Goal: Task Accomplishment & Management: Complete application form

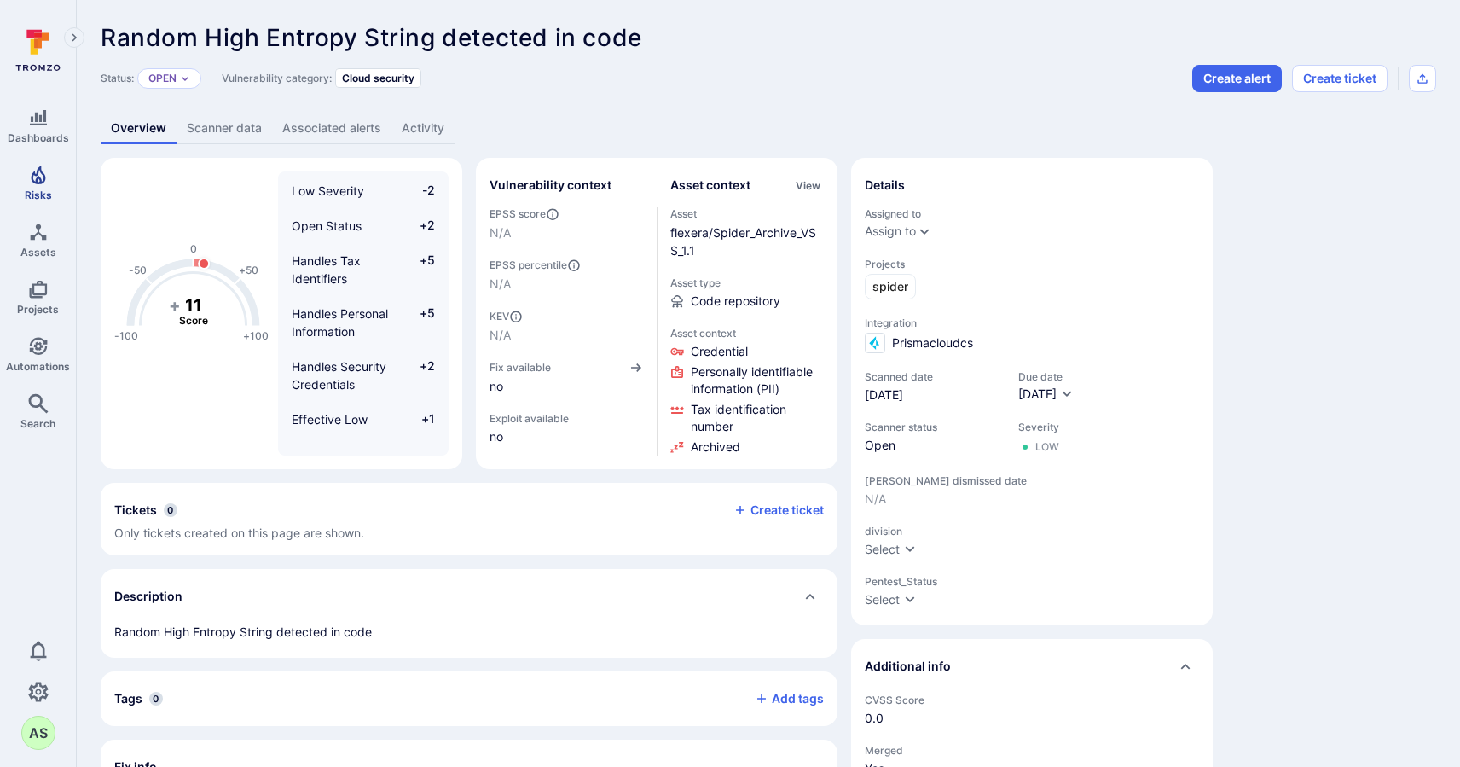
click at [46, 189] on span "Risks" at bounding box center [38, 195] width 27 height 13
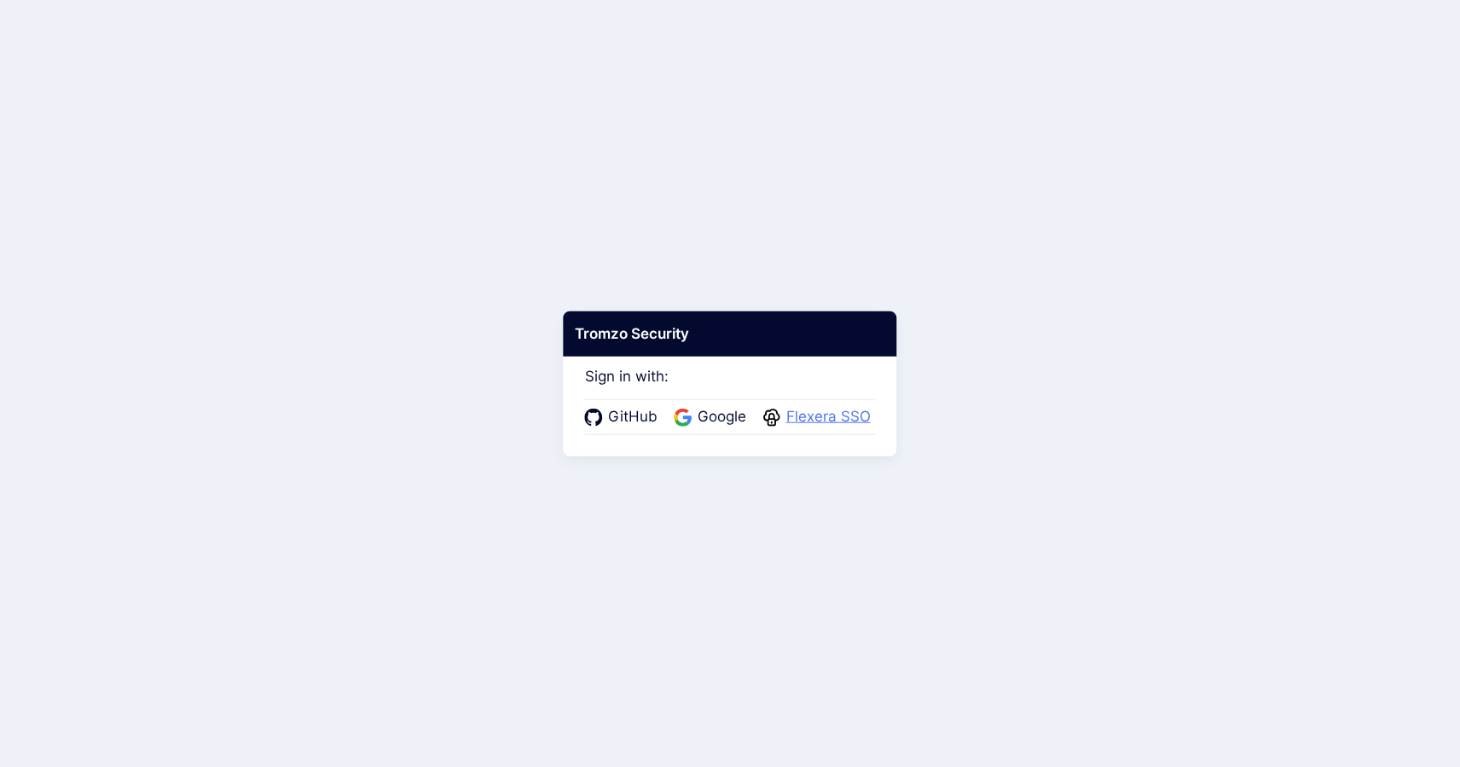
click at [792, 409] on span "Flexera SSO" at bounding box center [828, 417] width 95 height 22
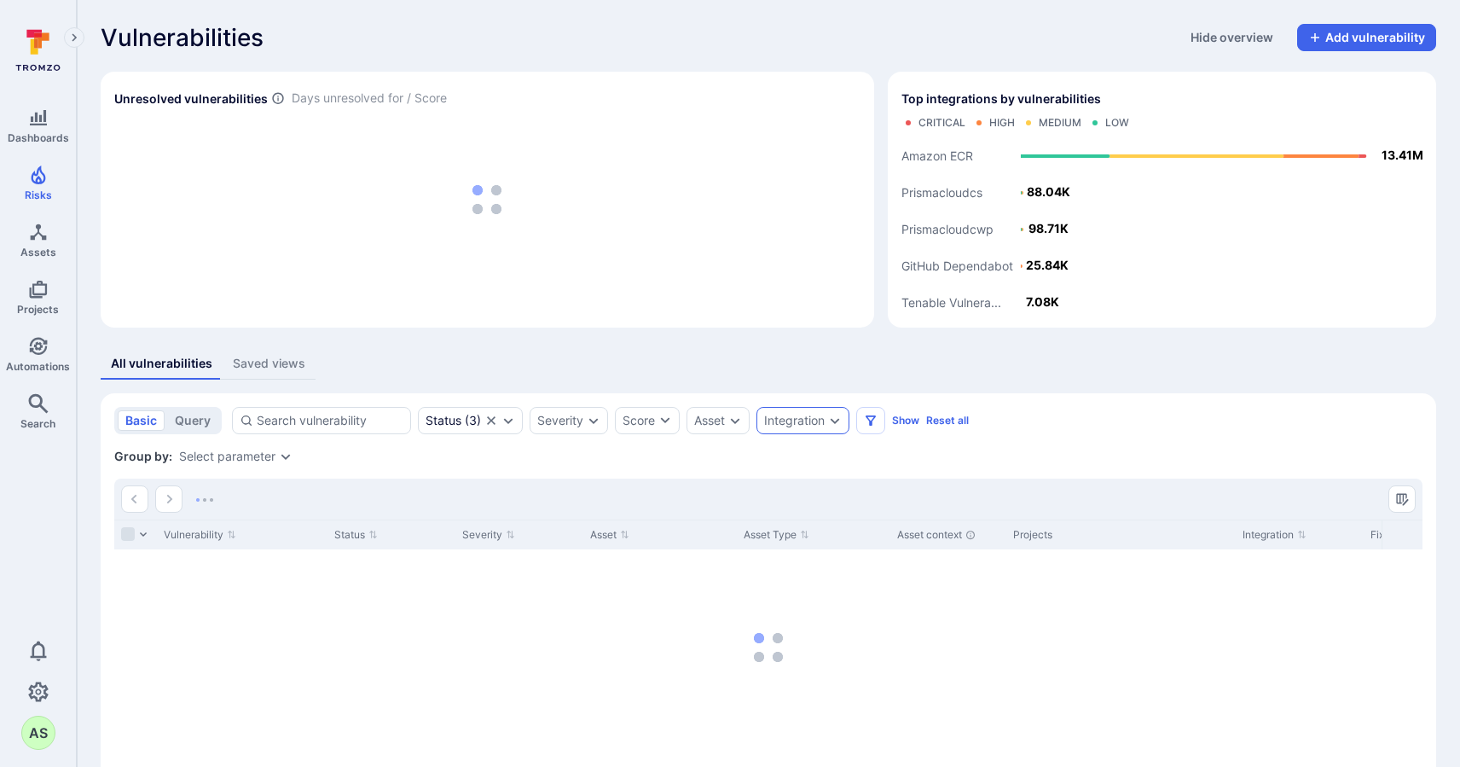
click at [838, 421] on icon "Expand dropdown" at bounding box center [835, 421] width 14 height 14
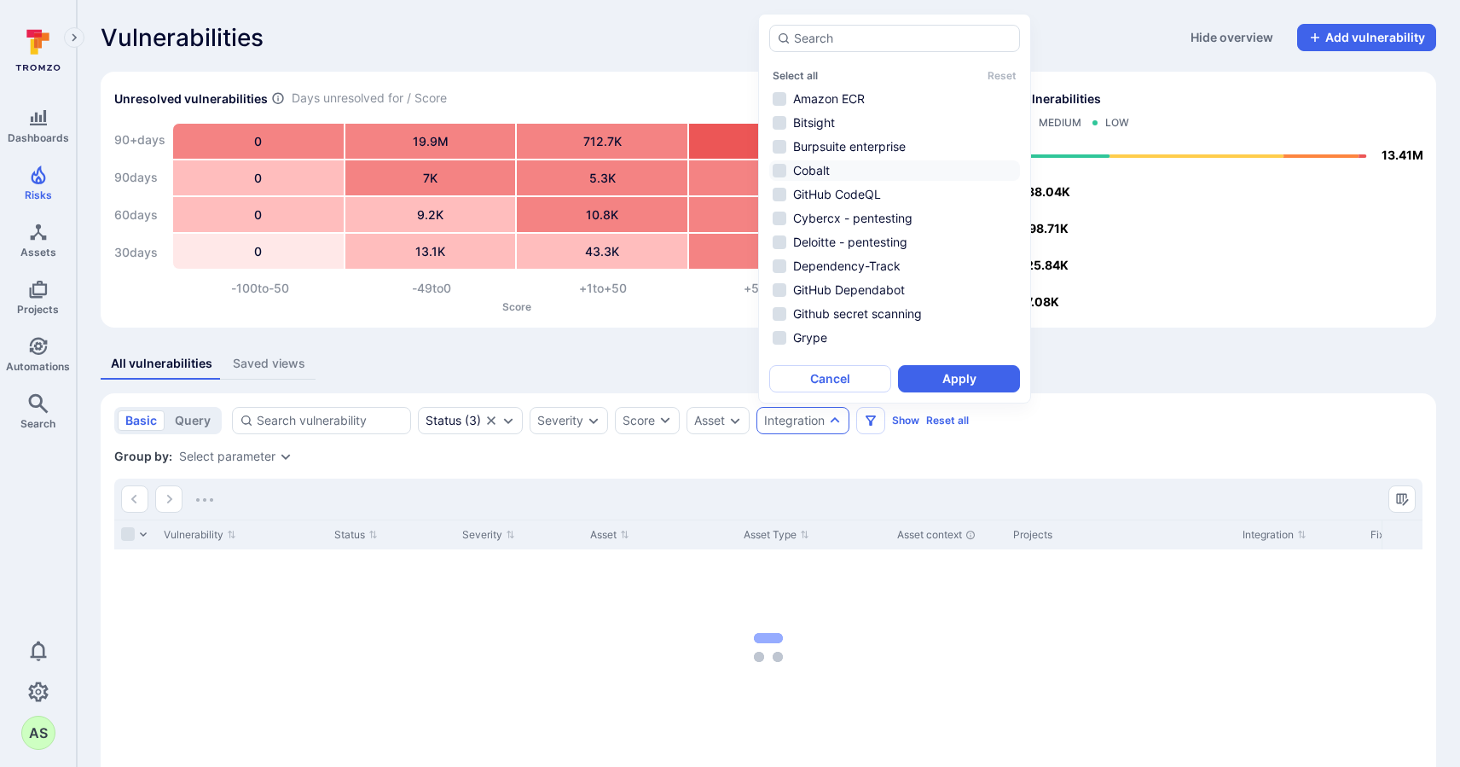
click at [781, 173] on li "Cobalt" at bounding box center [894, 170] width 251 height 20
click at [984, 379] on button "Apply" at bounding box center [959, 378] width 122 height 27
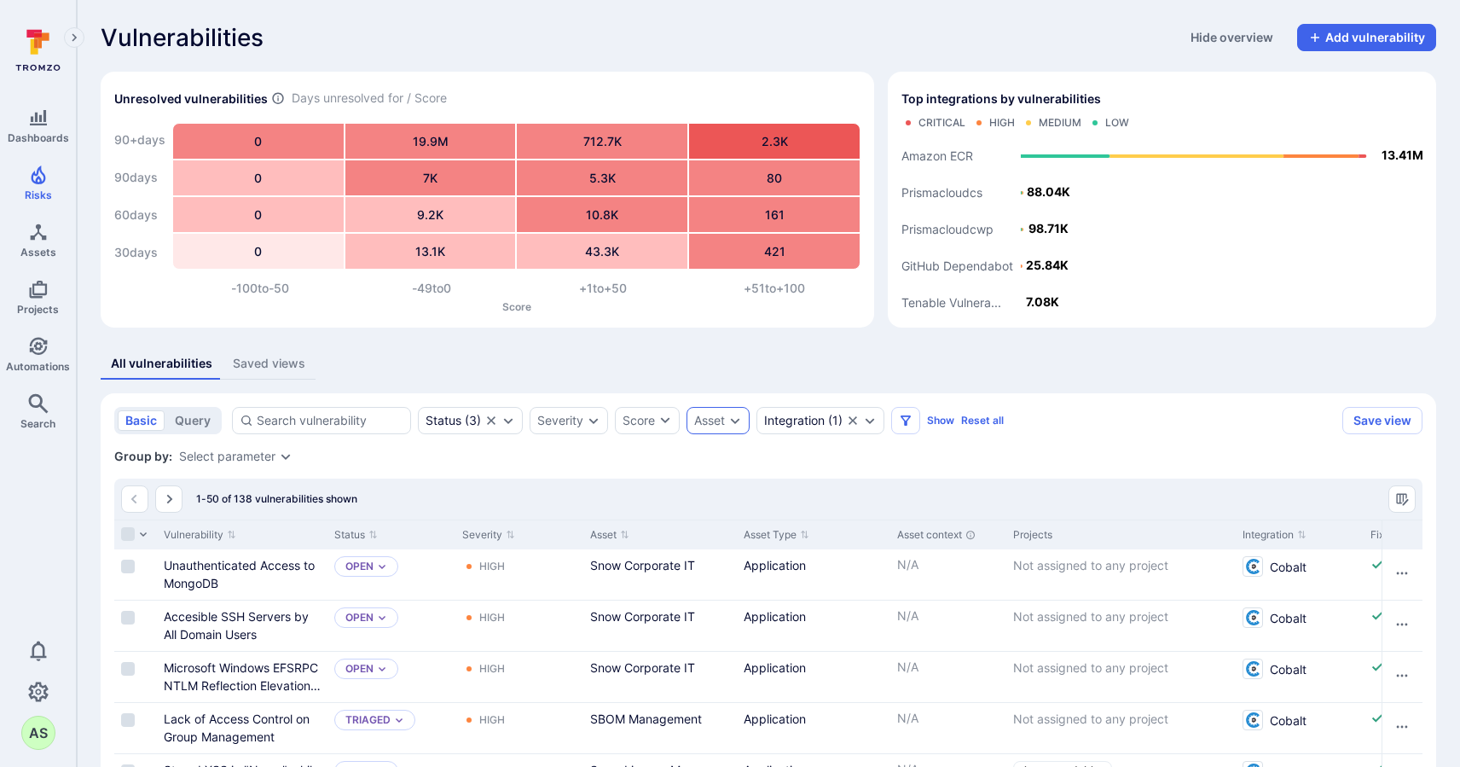
click at [731, 421] on icon "Expand dropdown" at bounding box center [735, 421] width 14 height 14
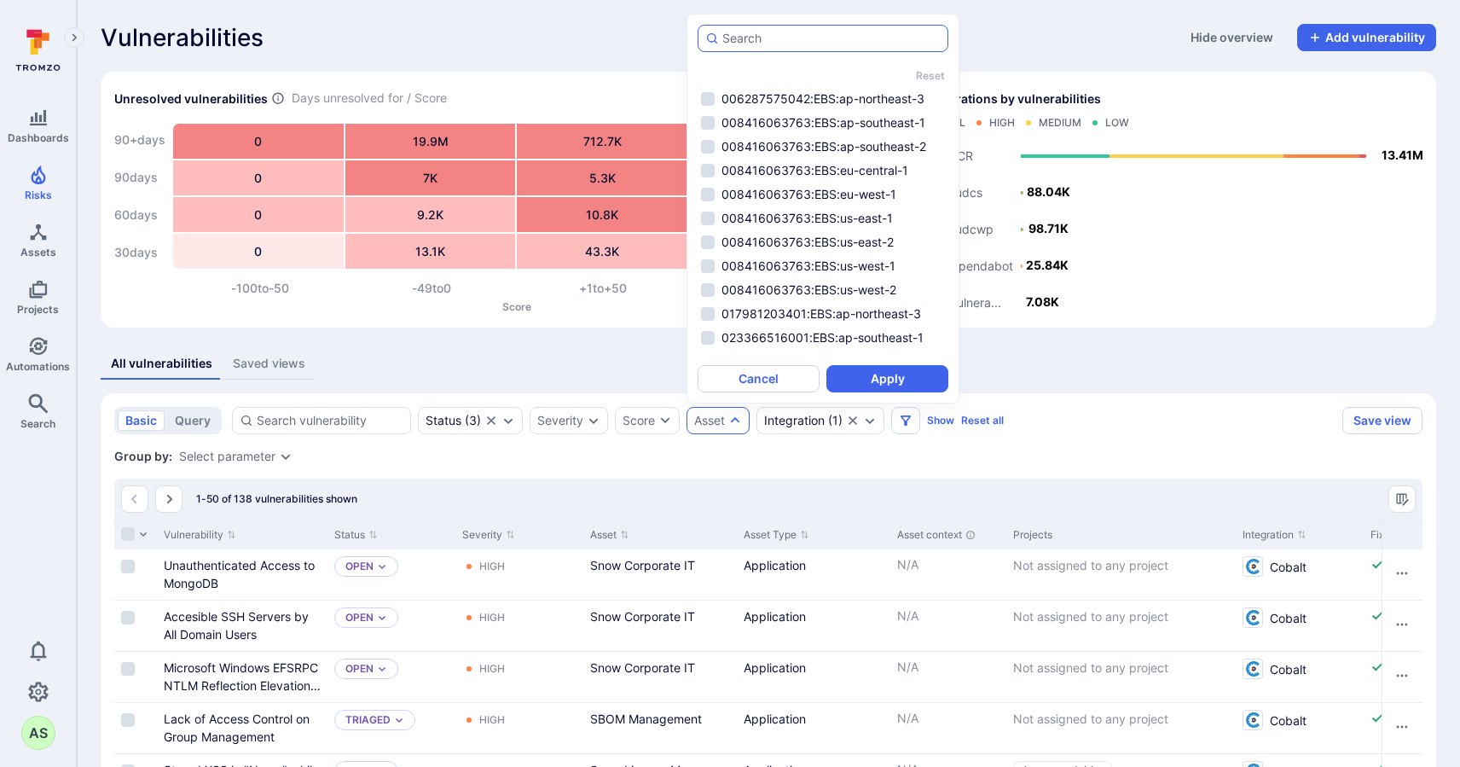
click at [775, 42] on input "autocomplete options" at bounding box center [831, 38] width 218 height 17
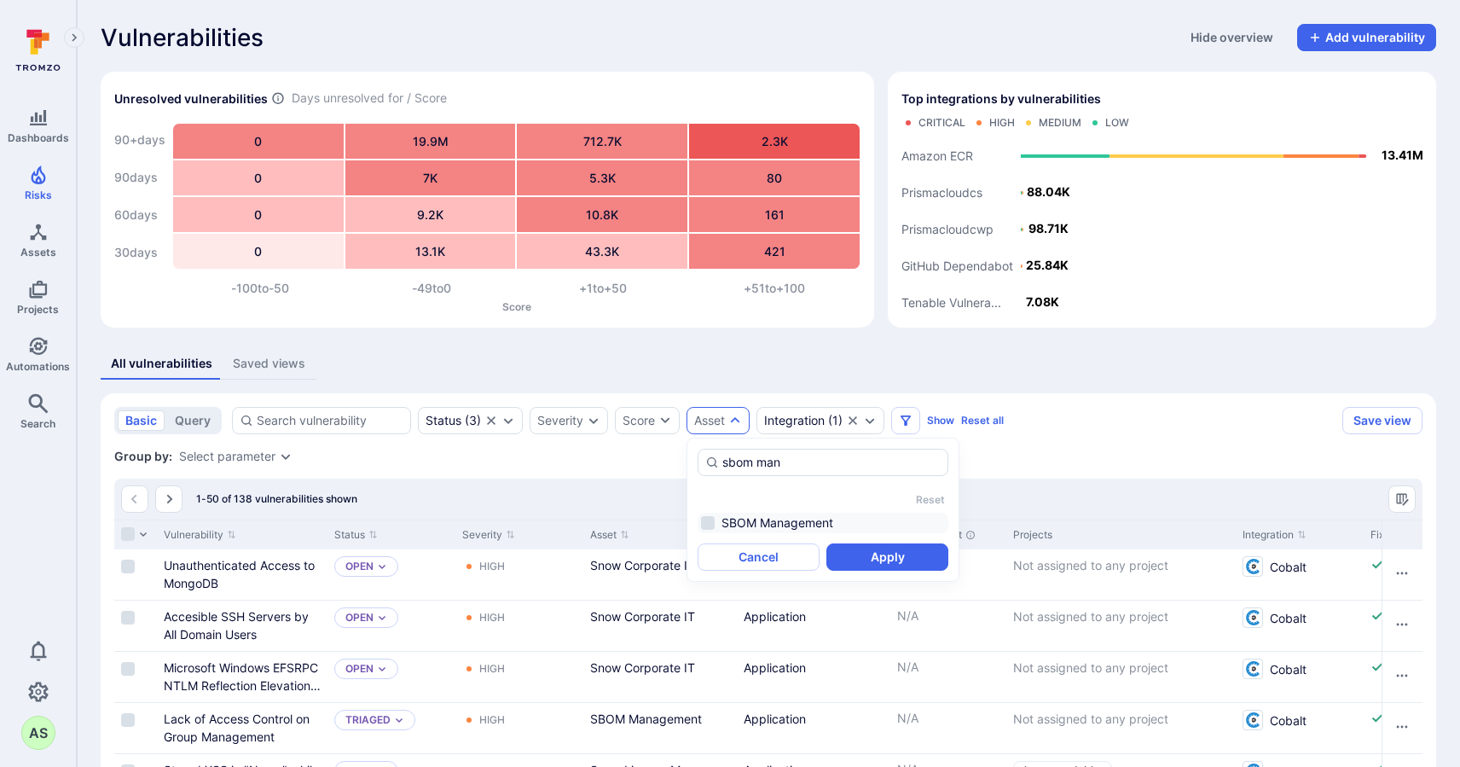
click at [829, 527] on li "SBOM Management" at bounding box center [823, 523] width 251 height 20
type input "sbom man"
click at [896, 554] on button "Apply" at bounding box center [888, 556] width 122 height 27
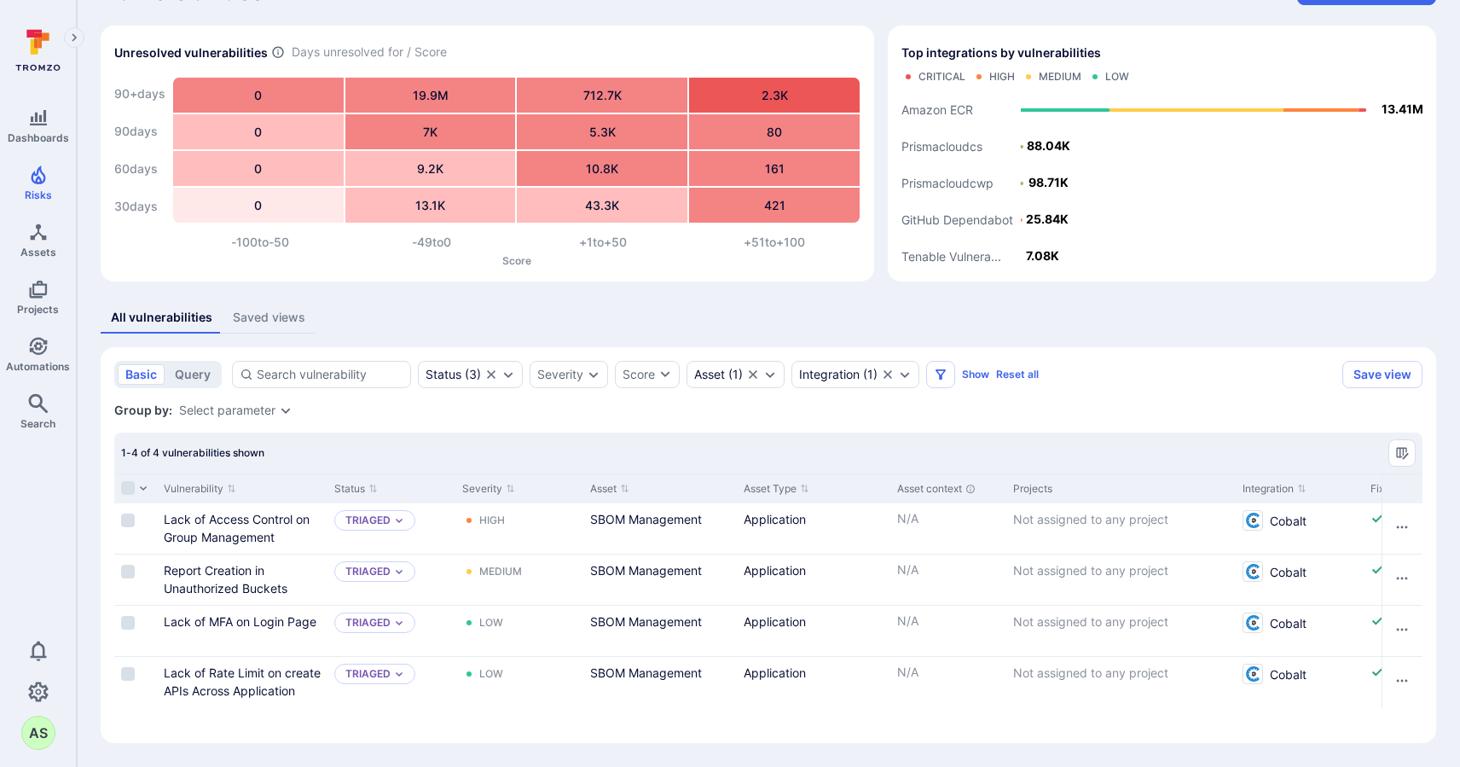
scroll to position [46, 0]
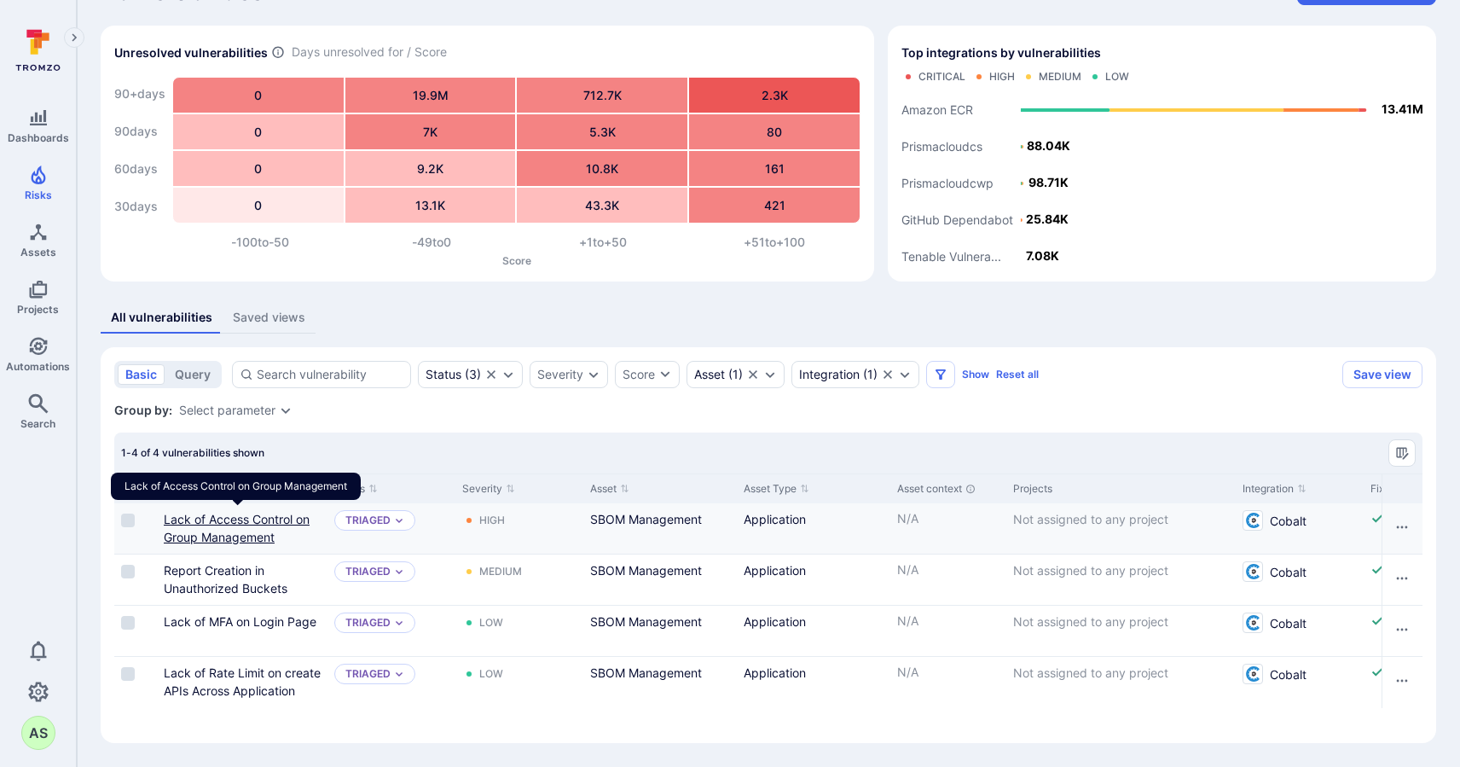
click at [271, 520] on link "Lack of Access Control on Group Management" at bounding box center [237, 528] width 146 height 32
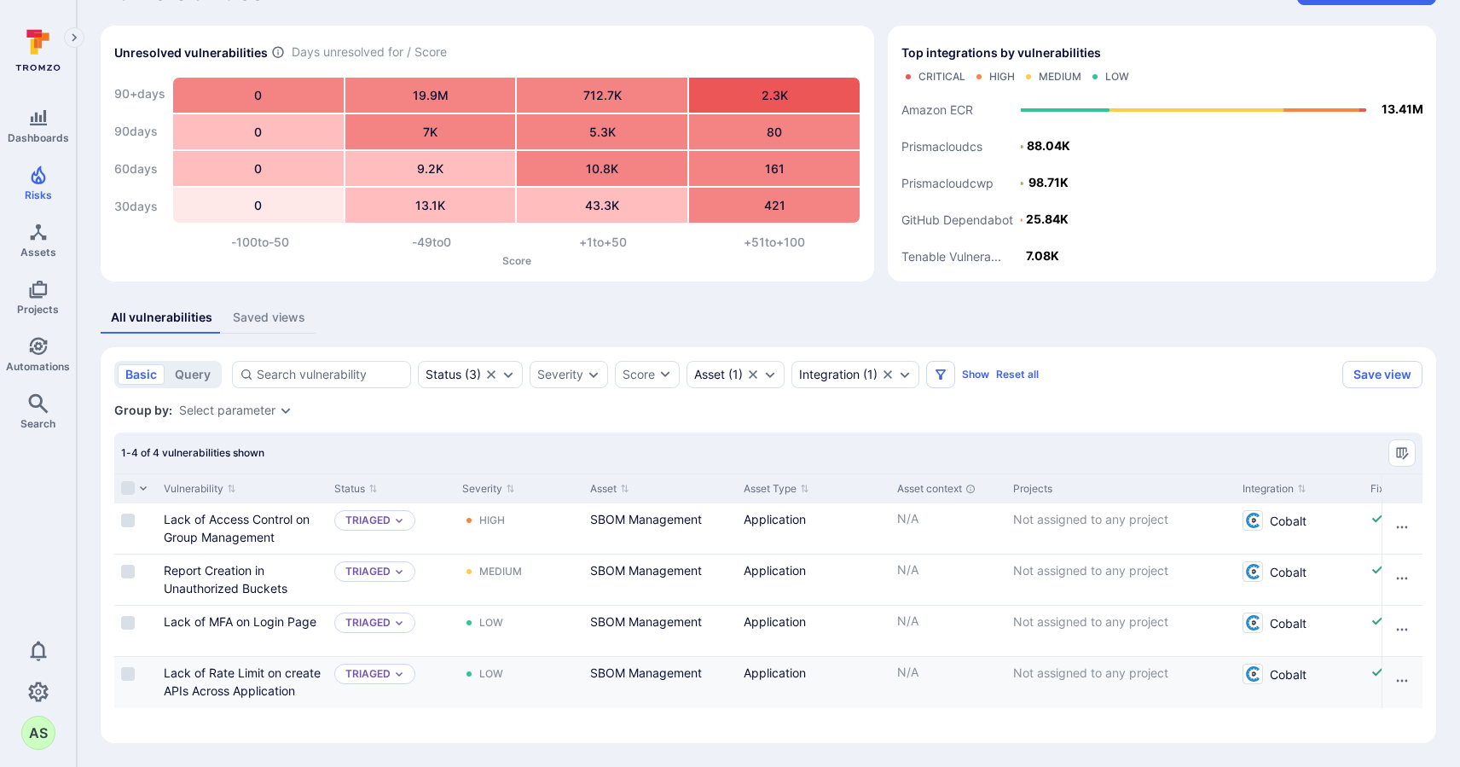
scroll to position [46, 0]
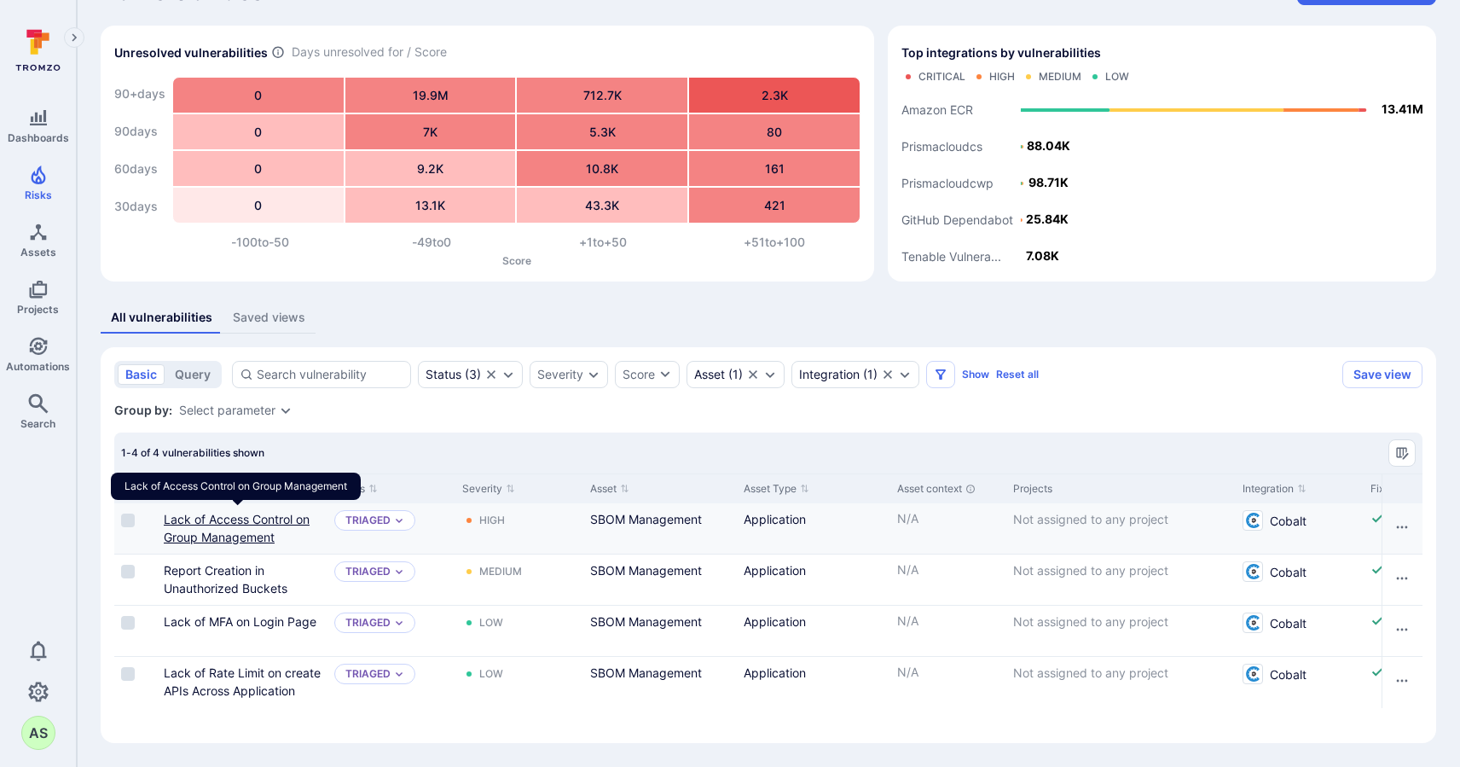
click at [275, 520] on link "Lack of Access Control on Group Management" at bounding box center [237, 528] width 146 height 32
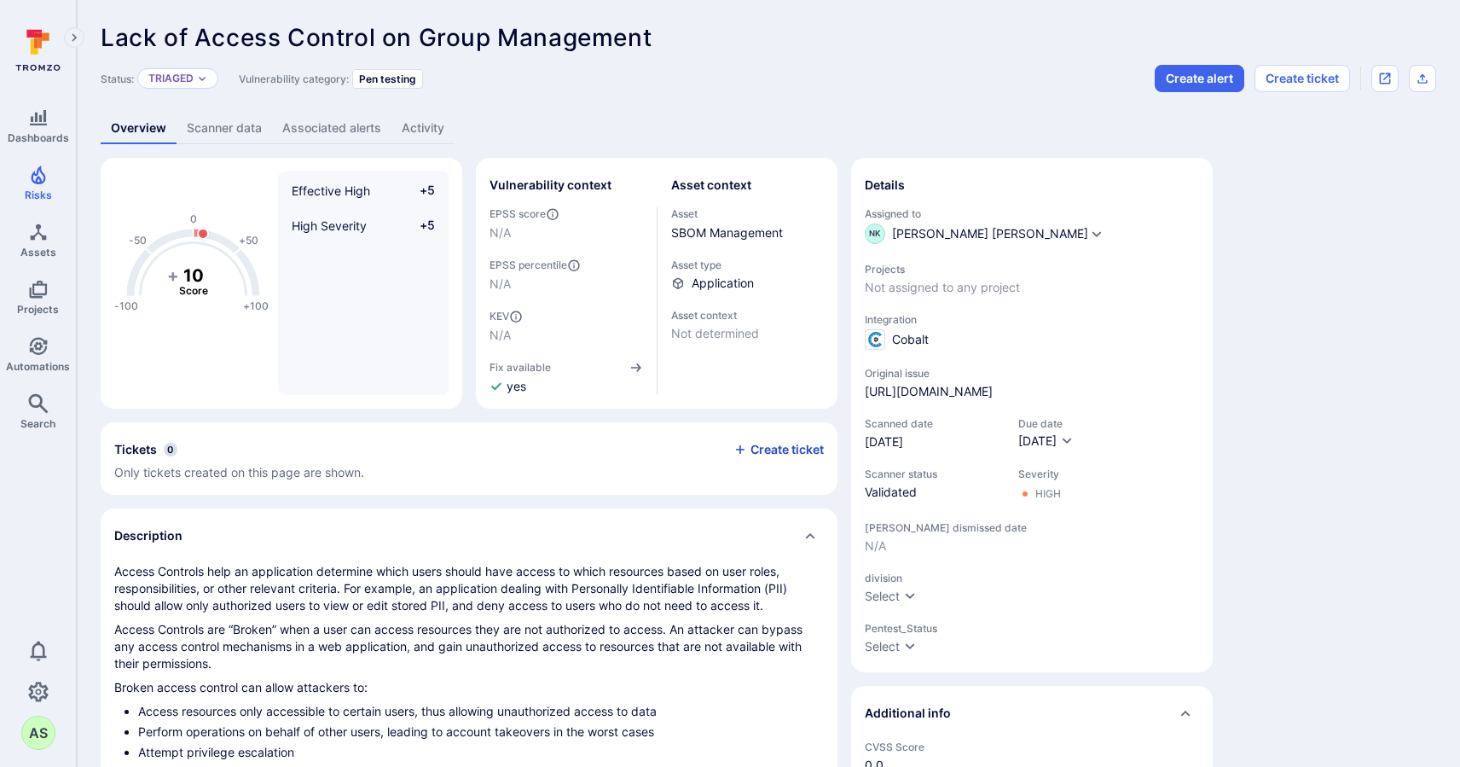
click at [787, 452] on button "Create ticket" at bounding box center [779, 449] width 90 height 15
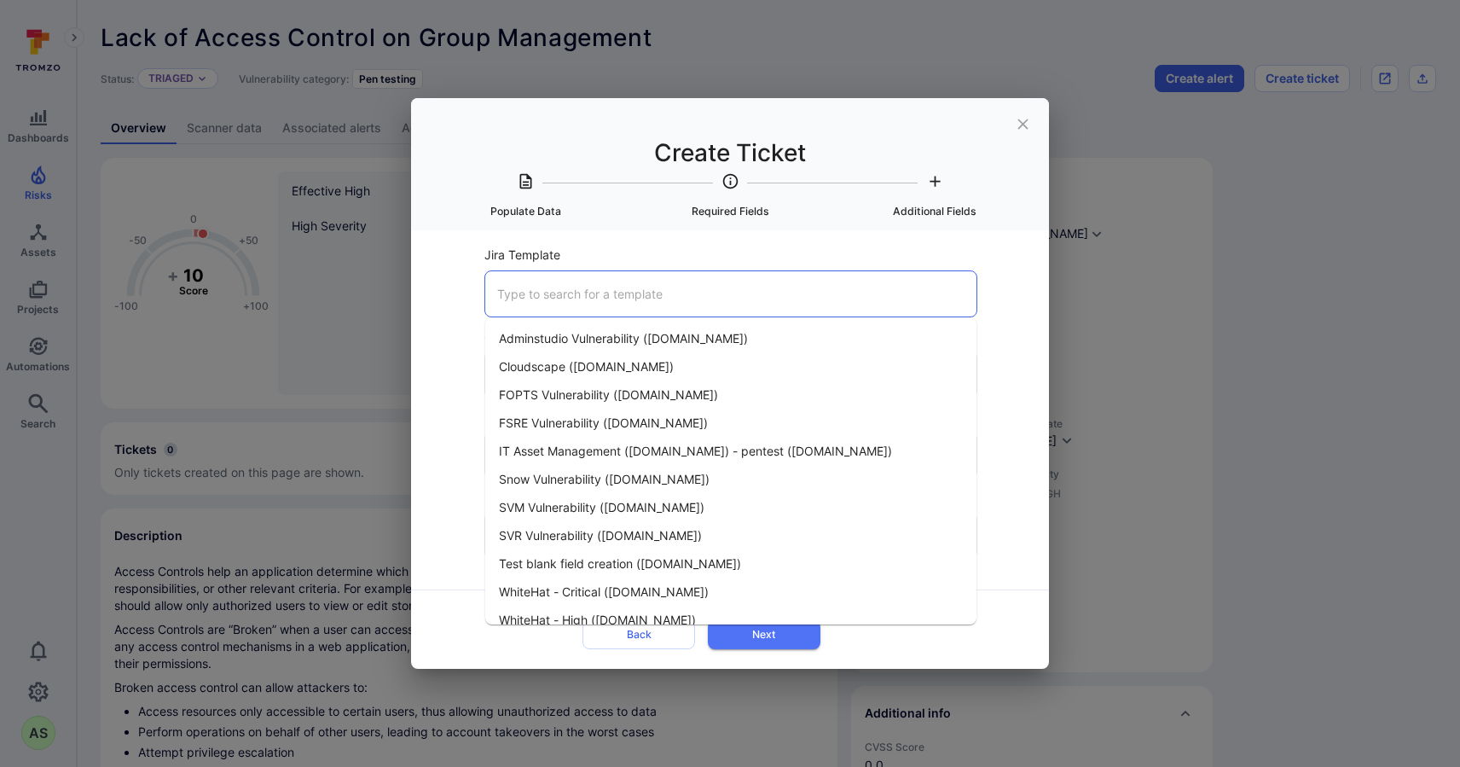
click at [608, 308] on input "Jira Template" at bounding box center [731, 294] width 476 height 30
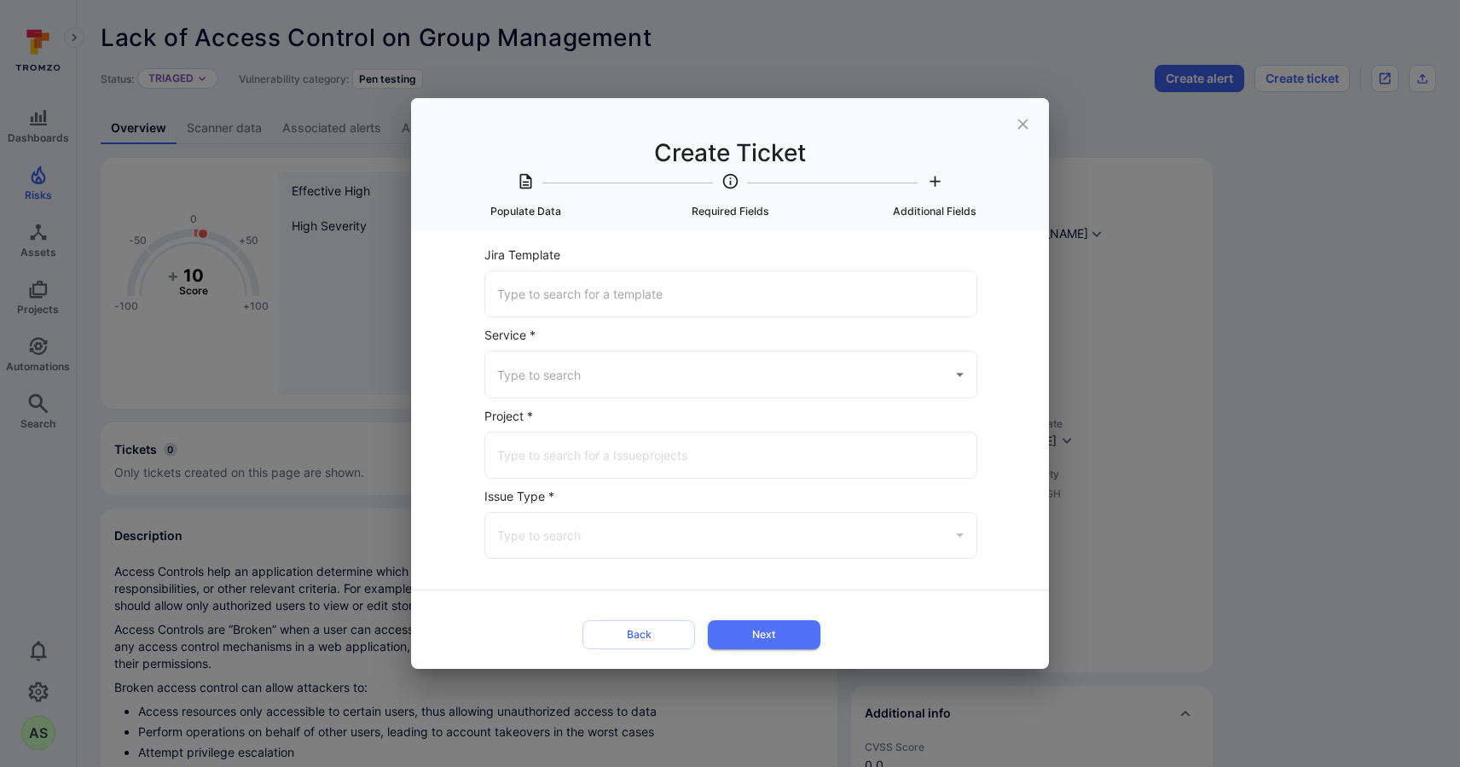
click at [722, 246] on label "Jira Template" at bounding box center [730, 255] width 493 height 18
click at [722, 279] on input "Jira Template" at bounding box center [731, 294] width 476 height 30
click at [647, 391] on div "​" at bounding box center [730, 374] width 493 height 47
click at [591, 417] on li "Jira" at bounding box center [730, 418] width 491 height 28
type input "Jira"
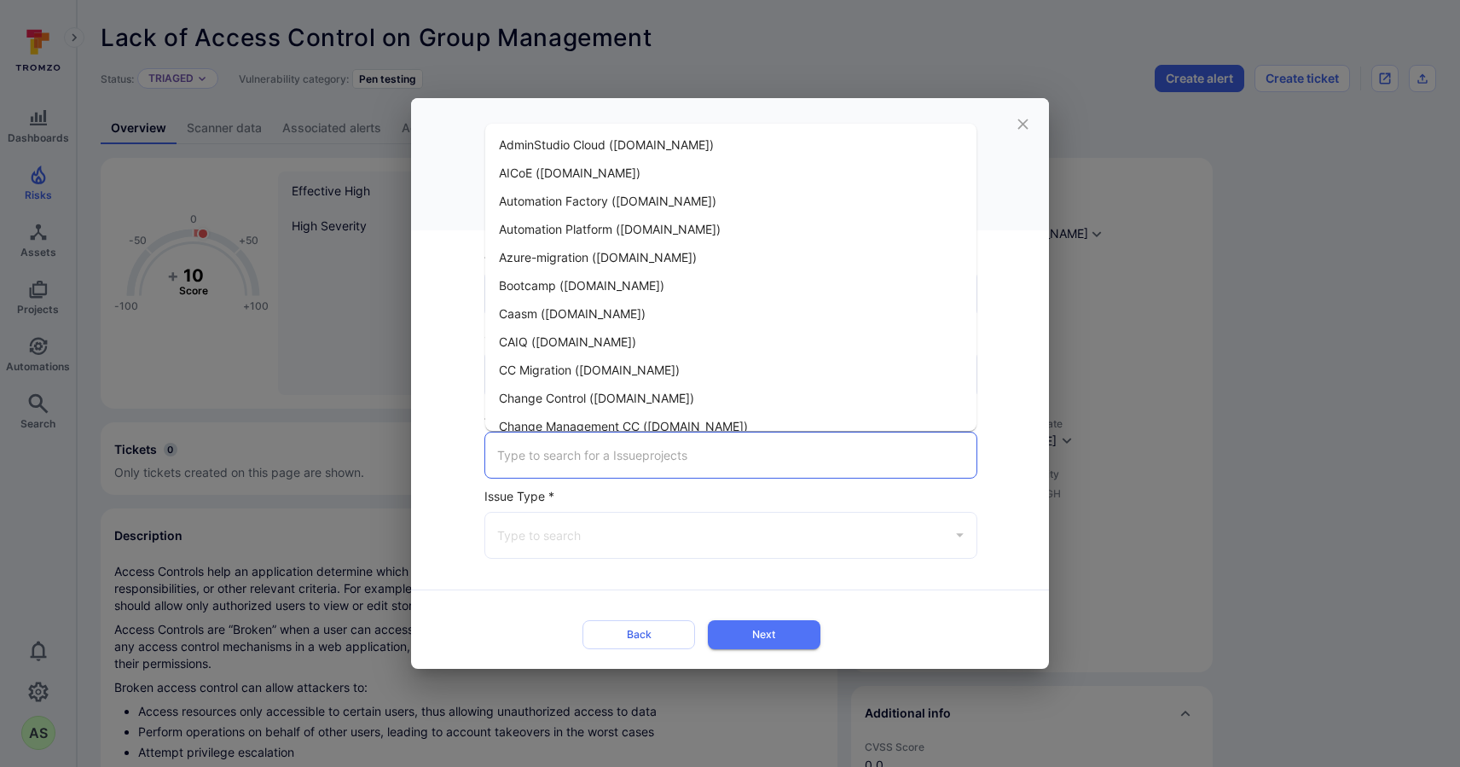
click at [610, 455] on input "Jira Project *" at bounding box center [731, 455] width 476 height 30
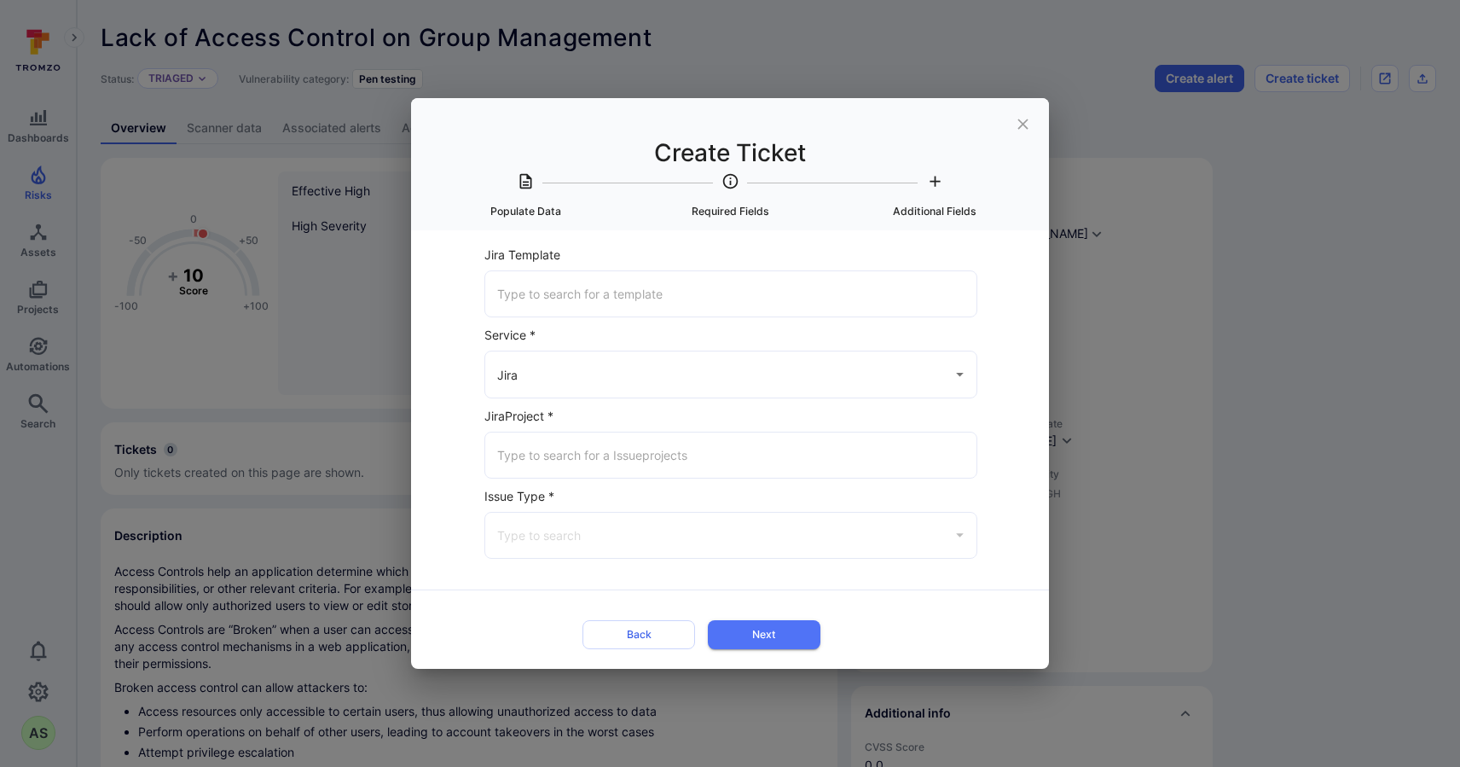
click at [1030, 379] on div "Select Item to populate data from None Lack of Access Control on Group Manageme…" at bounding box center [730, 449] width 638 height 438
click at [956, 542] on div "ticket field" at bounding box center [959, 535] width 20 height 21
click at [939, 531] on div "​" at bounding box center [730, 535] width 493 height 47
drag, startPoint x: 961, startPoint y: 531, endPoint x: 835, endPoint y: 461, distance: 144.3
click at [961, 531] on div "ticket field" at bounding box center [959, 535] width 20 height 21
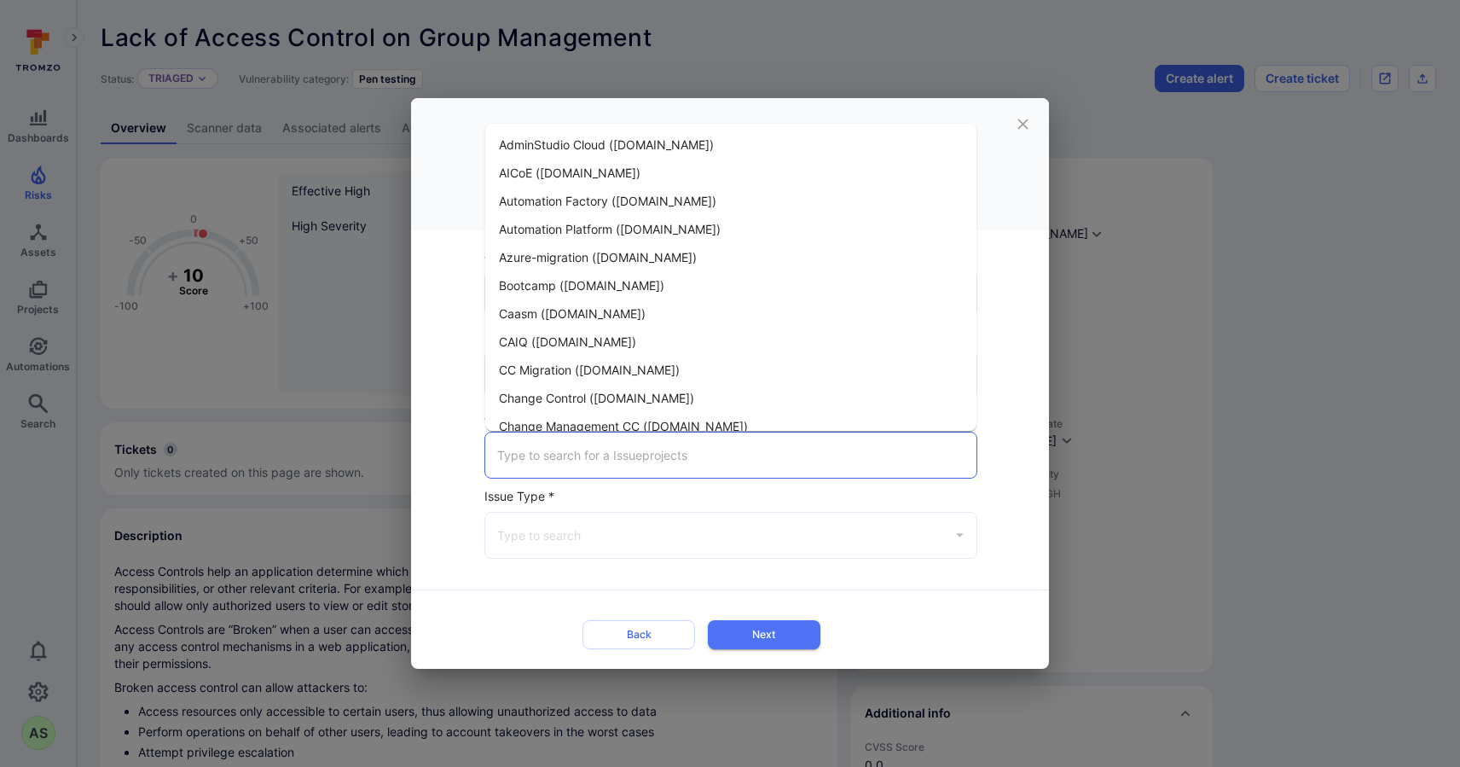
click at [815, 448] on input "Jira Project *" at bounding box center [731, 455] width 476 height 30
click at [664, 351] on li "CAIQ ([DOMAIN_NAME])" at bounding box center [730, 342] width 491 height 28
type input "CAIQ ([DOMAIN_NAME])"
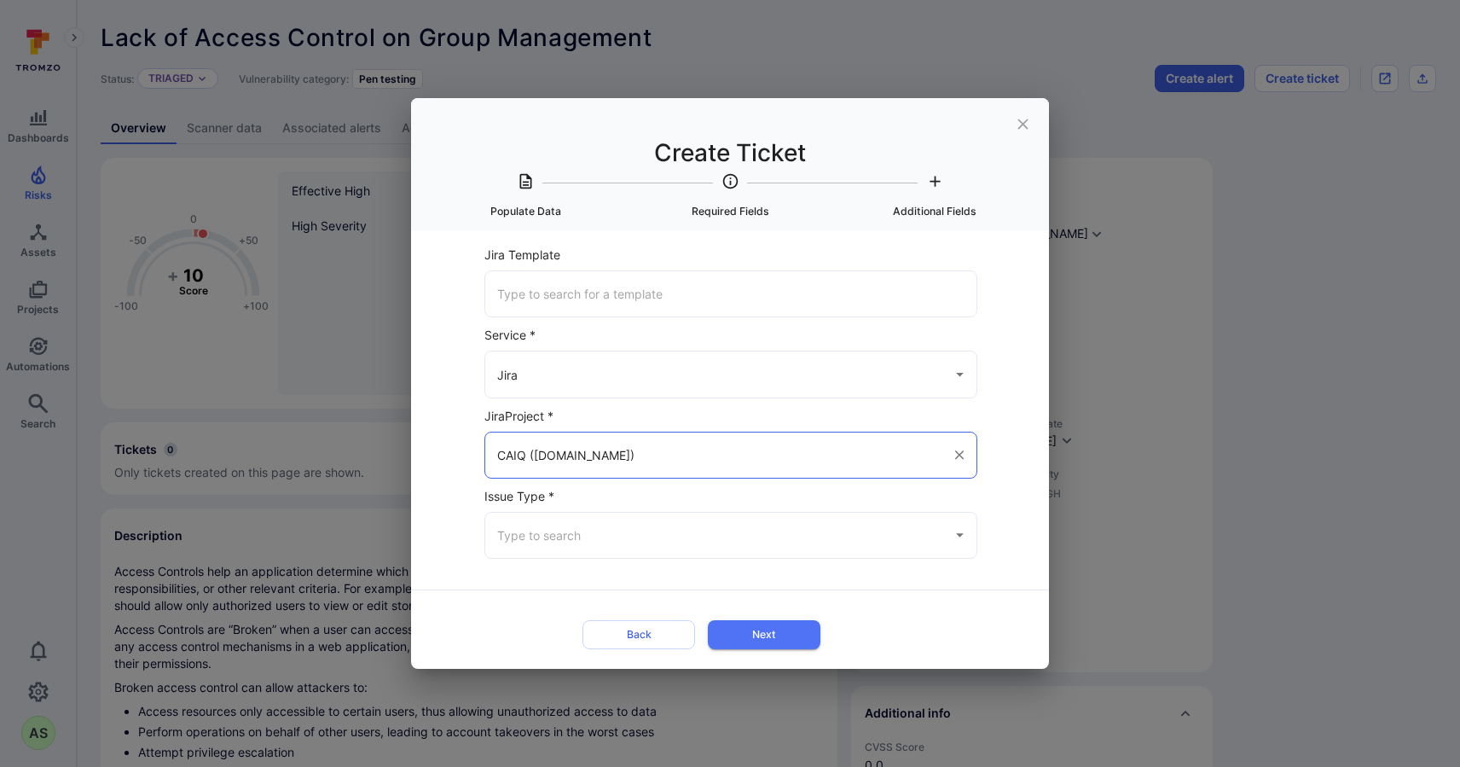
click at [780, 537] on input "Issue Type *" at bounding box center [718, 535] width 450 height 30
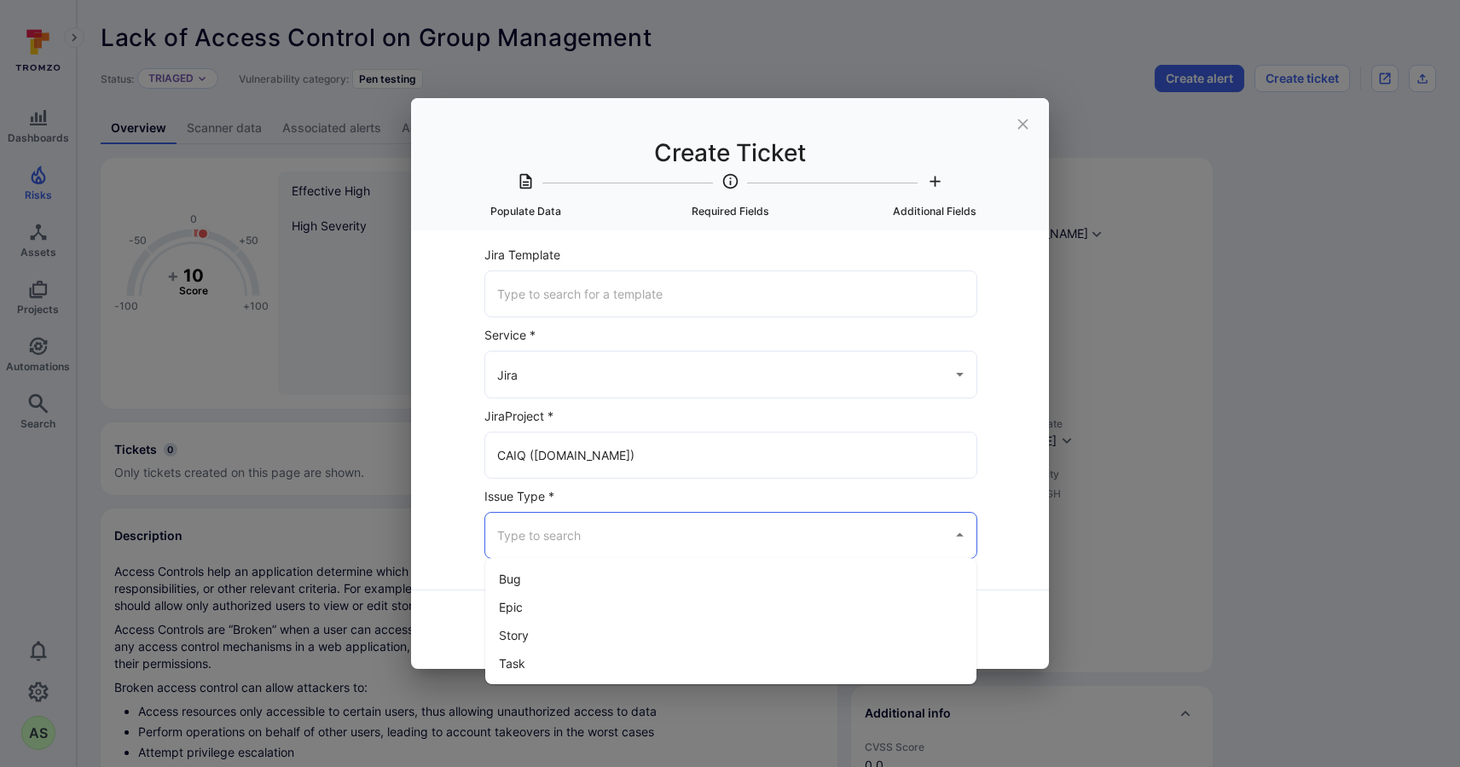
click at [1027, 220] on h2 "Create Ticket Populate Data Required Fields Additional Fields" at bounding box center [730, 164] width 638 height 132
click at [656, 542] on input "Issue Type *" at bounding box center [718, 535] width 450 height 30
click at [591, 585] on li "Bug" at bounding box center [730, 579] width 491 height 28
type input "Bug"
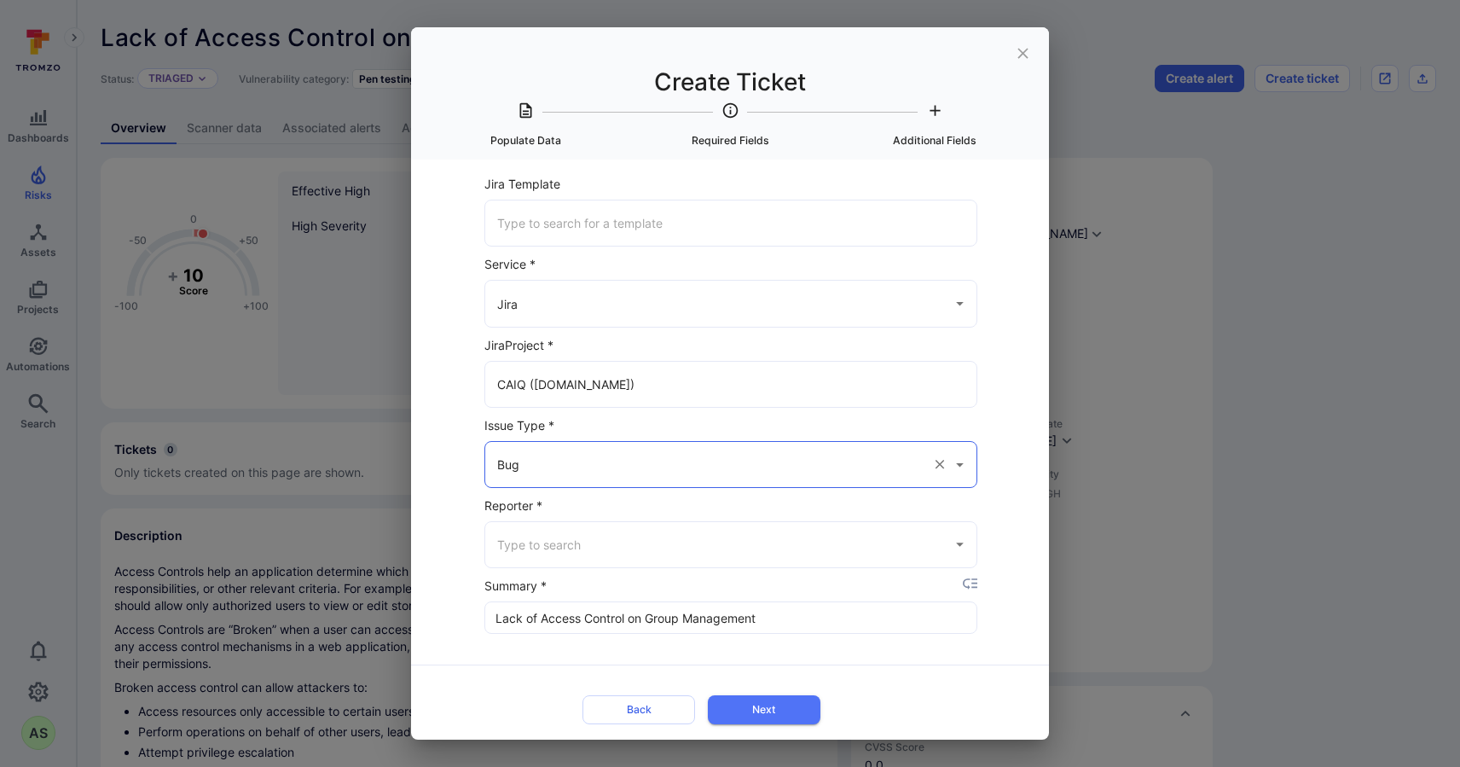
click at [863, 543] on input "Reporter *" at bounding box center [718, 545] width 450 height 30
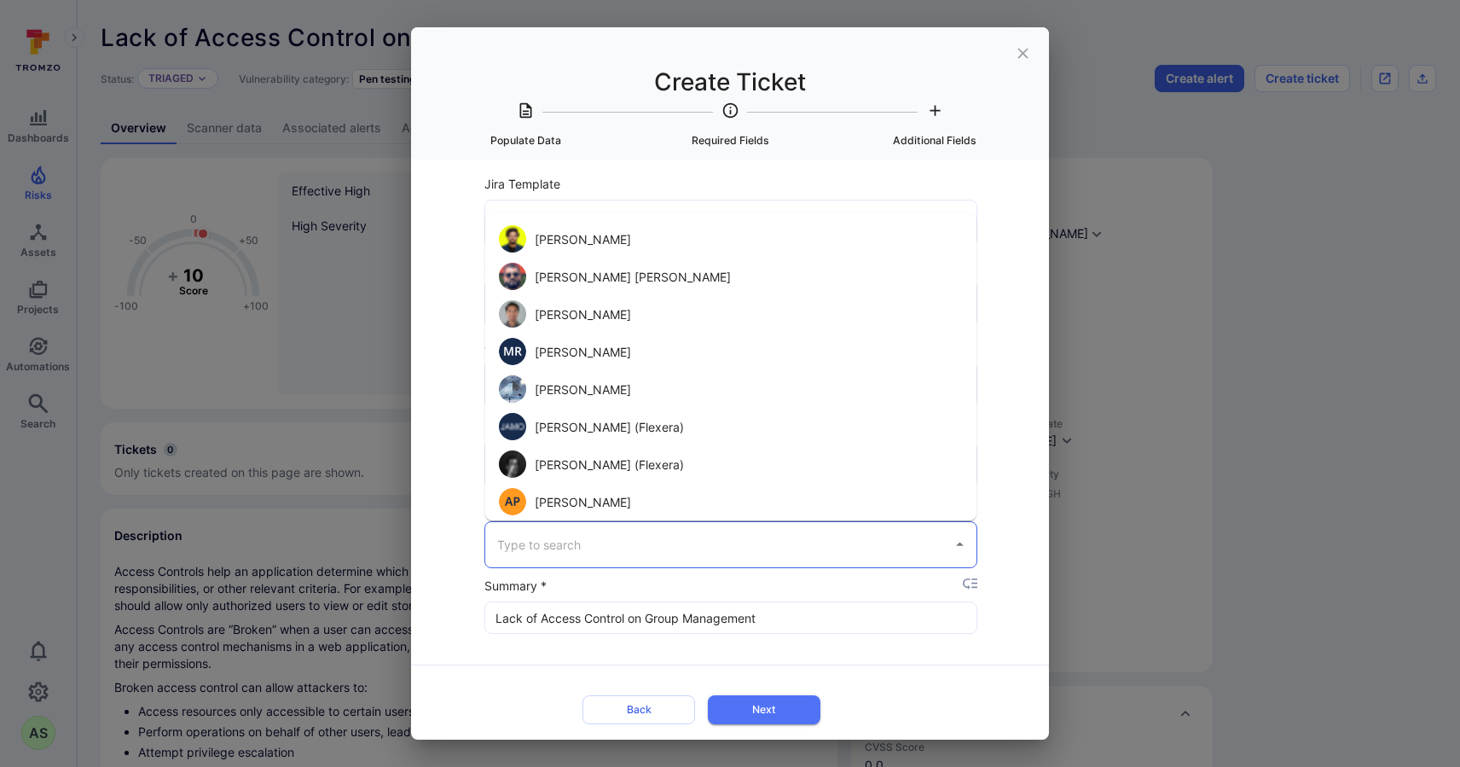
click at [1026, 401] on div "Select Item to populate data from None Lack of Access Control on Group Manageme…" at bounding box center [730, 450] width 638 height 580
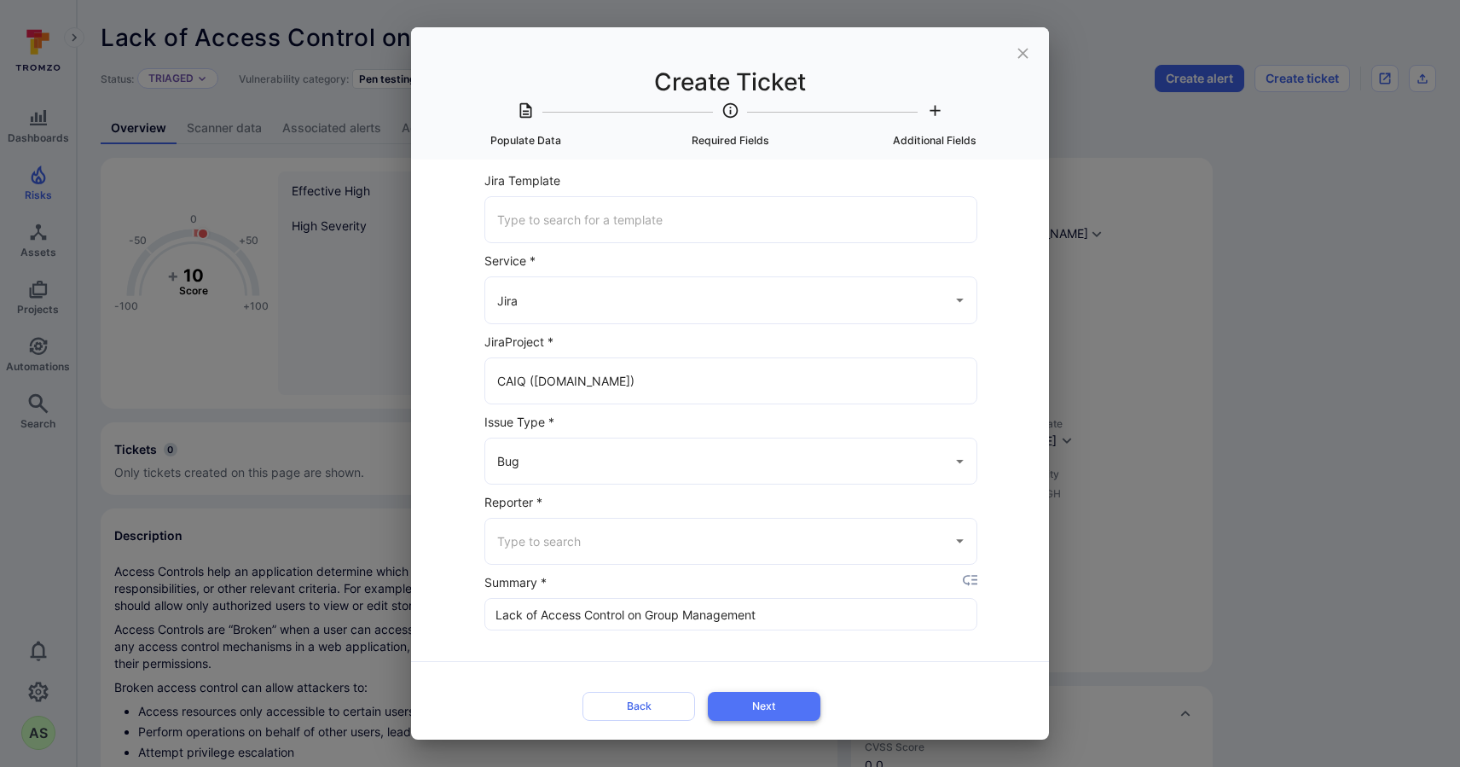
scroll to position [3, 0]
click at [817, 540] on input "Reporter *" at bounding box center [718, 542] width 450 height 30
click at [1002, 486] on form "Jira Template ​ Service * Jira ​ Jira Project * CAIQ ([DOMAIN_NAME]) ​ Issue Ty…" at bounding box center [729, 449] width 549 height 557
click at [1020, 57] on icon "close" at bounding box center [1023, 53] width 10 height 10
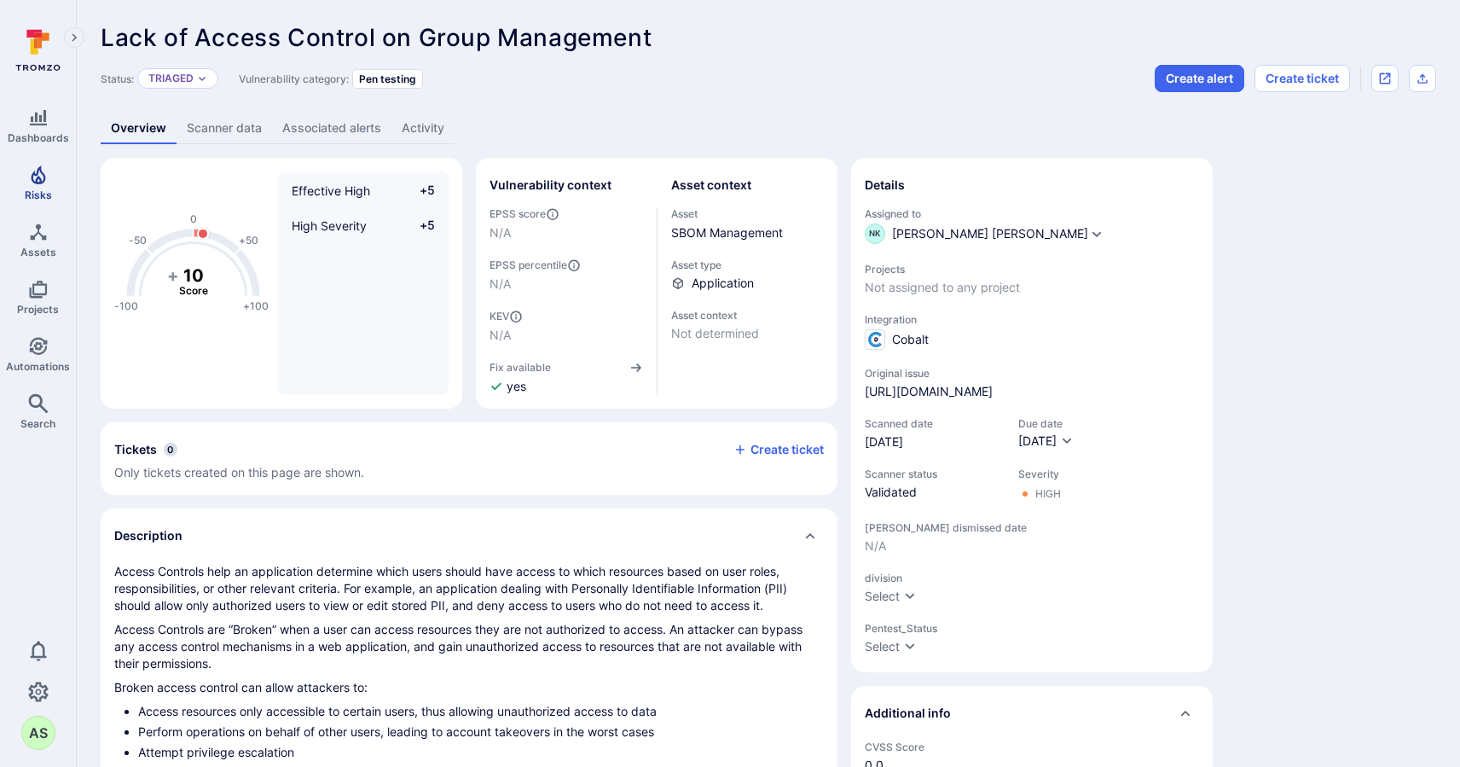
click at [55, 186] on link "Risks" at bounding box center [38, 183] width 76 height 50
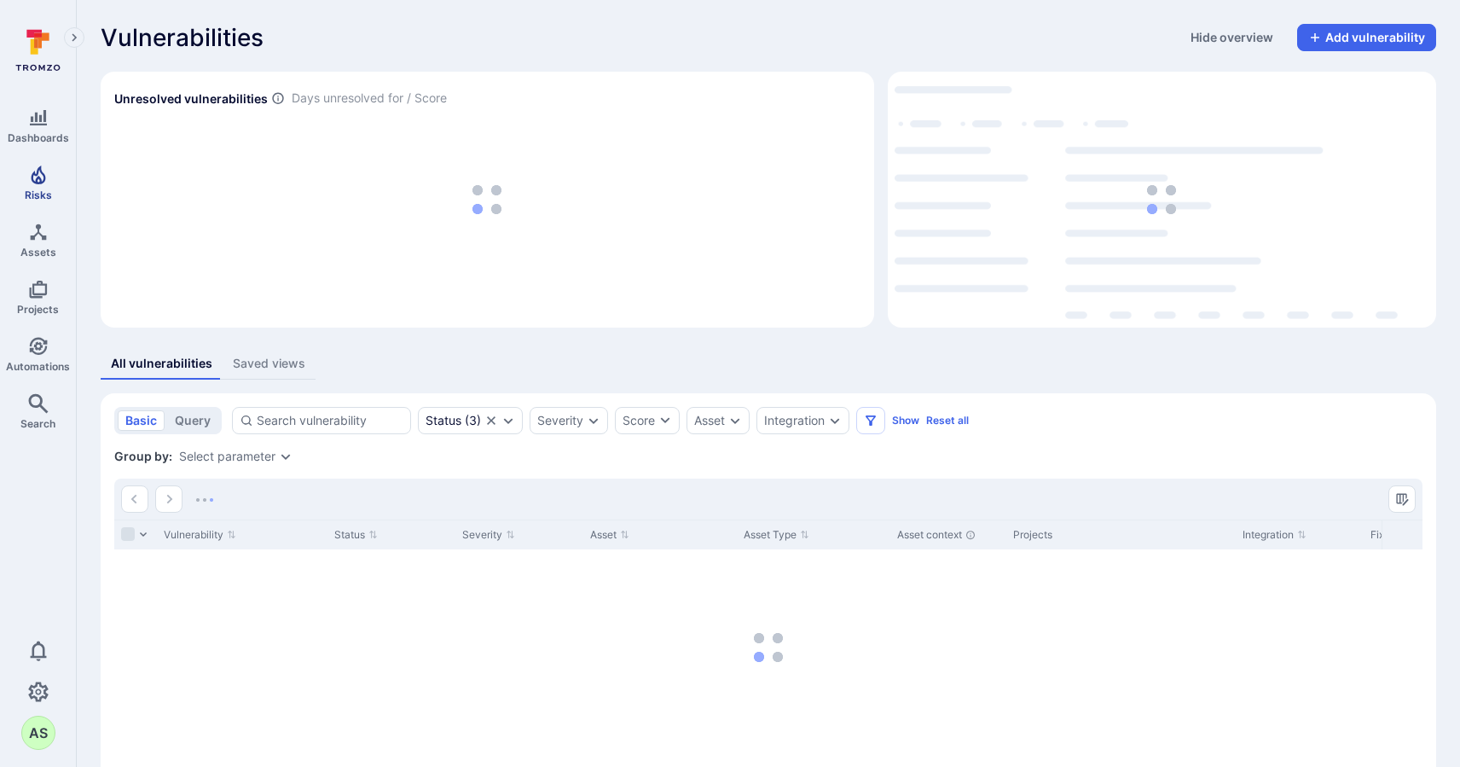
click at [28, 177] on icon "Risks" at bounding box center [38, 175] width 20 height 20
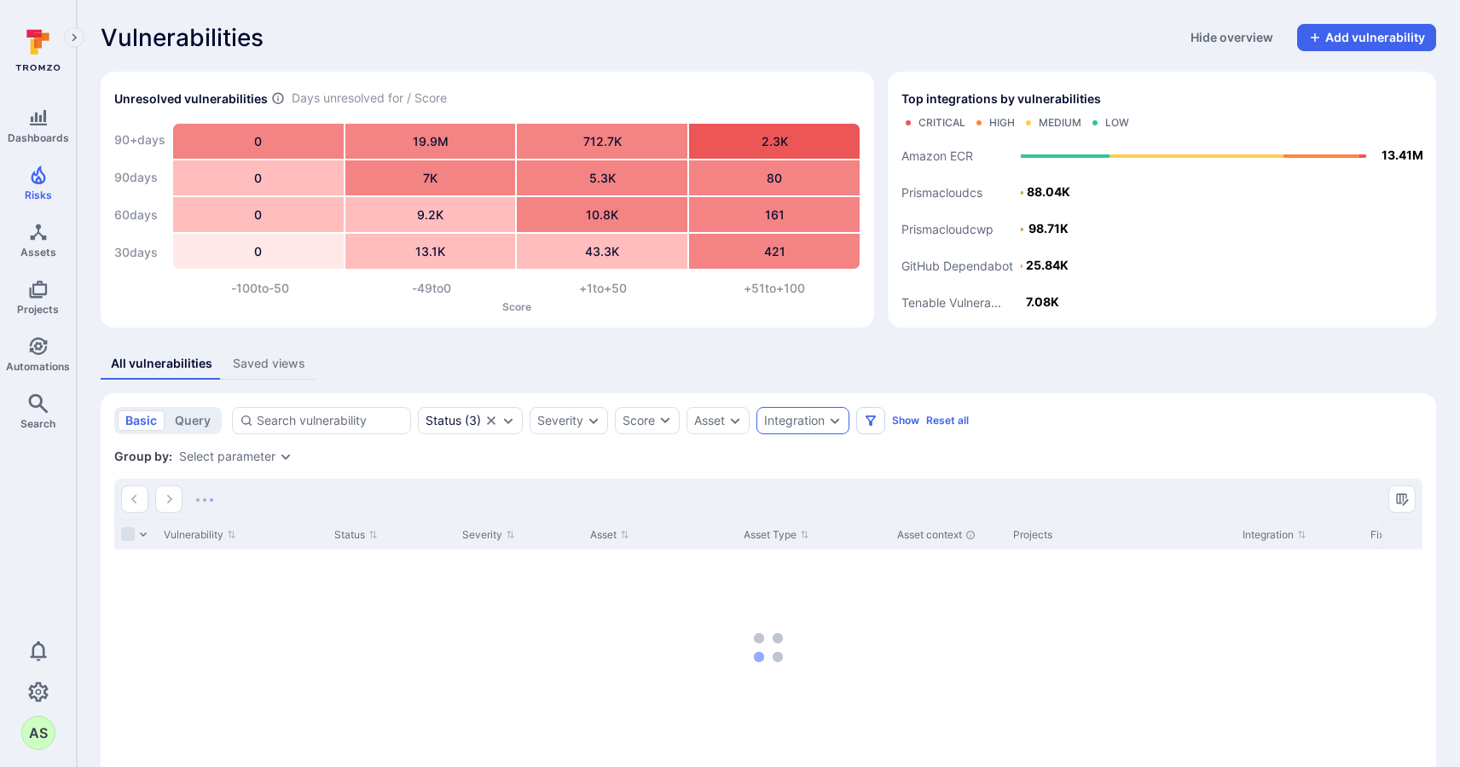
click at [839, 424] on icon "Expand dropdown" at bounding box center [835, 421] width 14 height 14
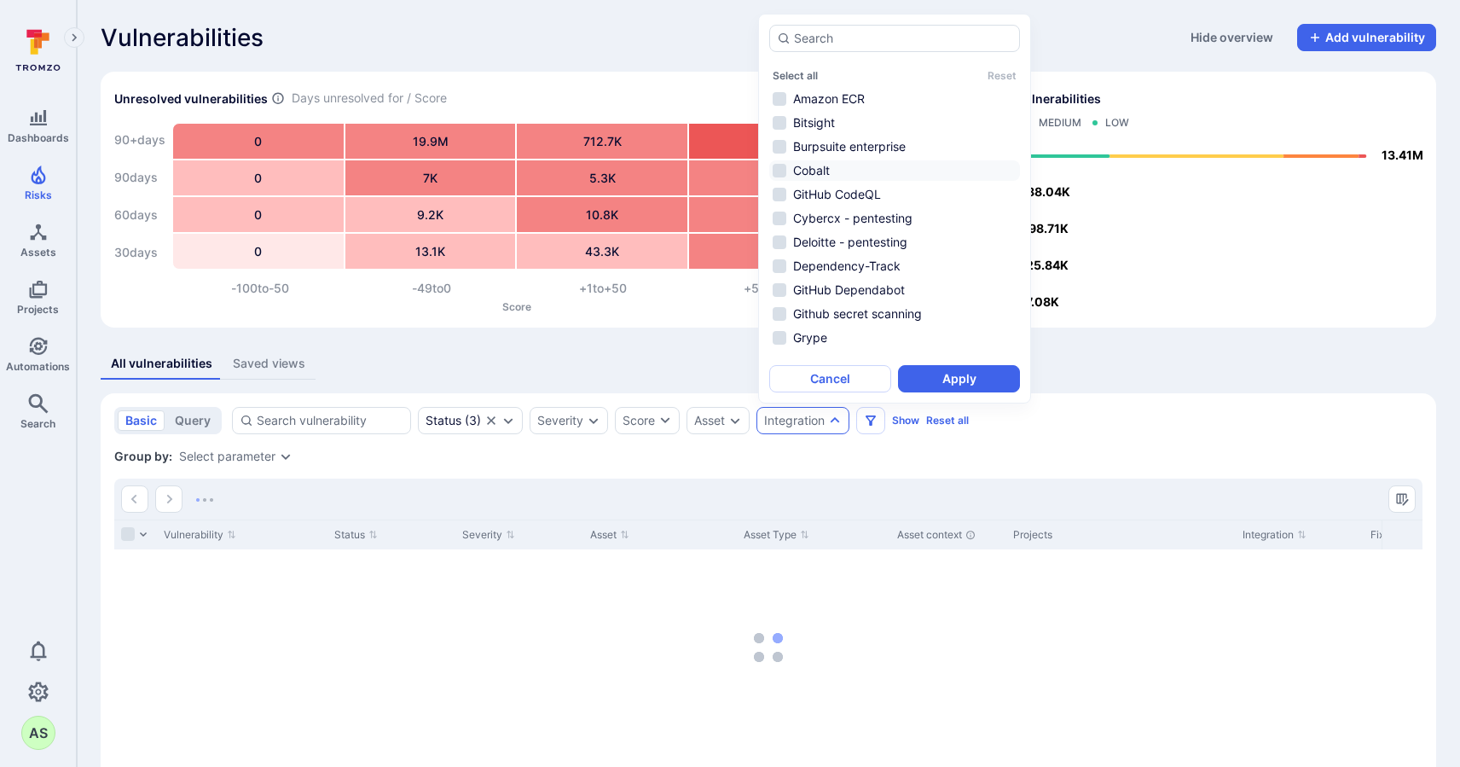
click at [917, 165] on li "Cobalt" at bounding box center [894, 170] width 251 height 20
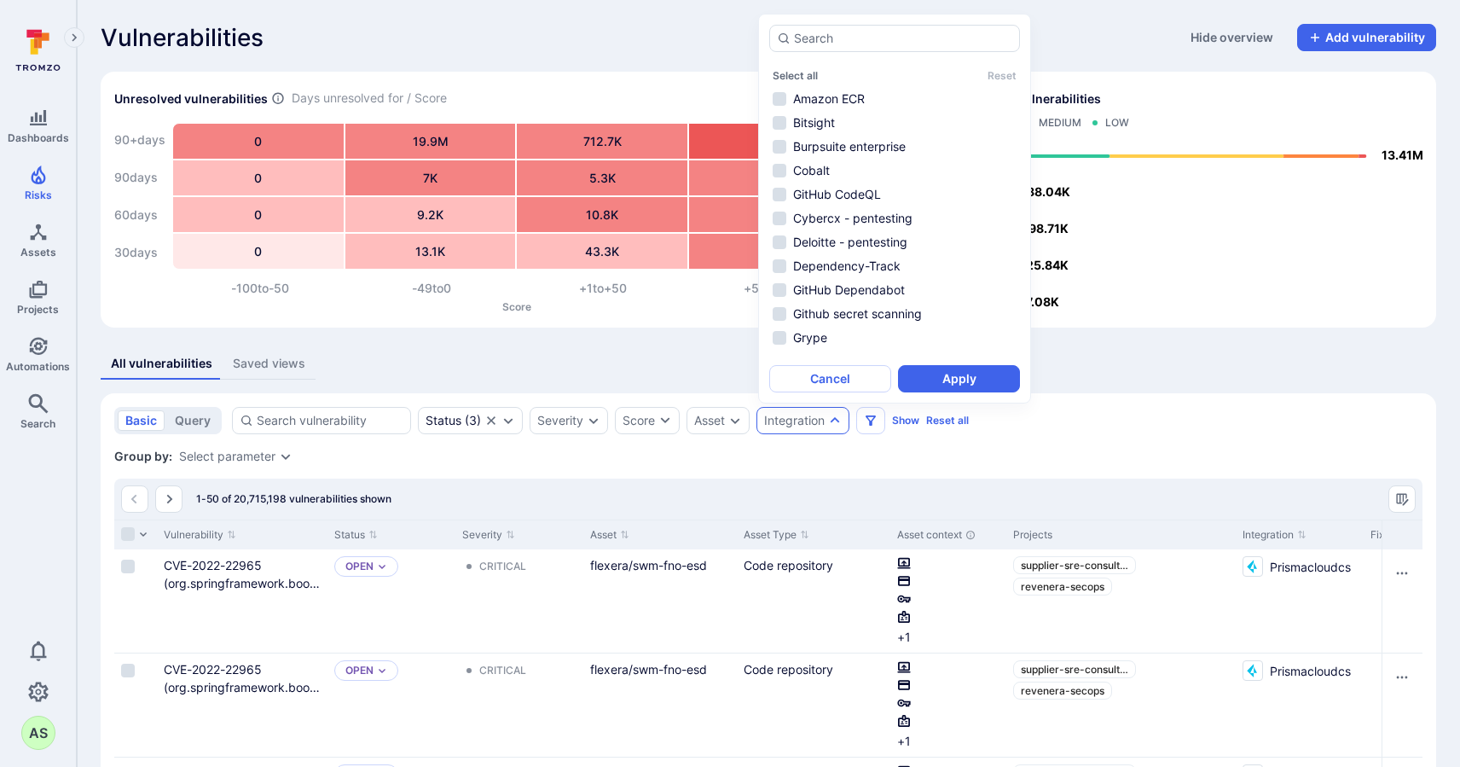
drag, startPoint x: 965, startPoint y: 373, endPoint x: 771, endPoint y: 400, distance: 195.5
click at [965, 372] on button "Apply" at bounding box center [959, 378] width 122 height 27
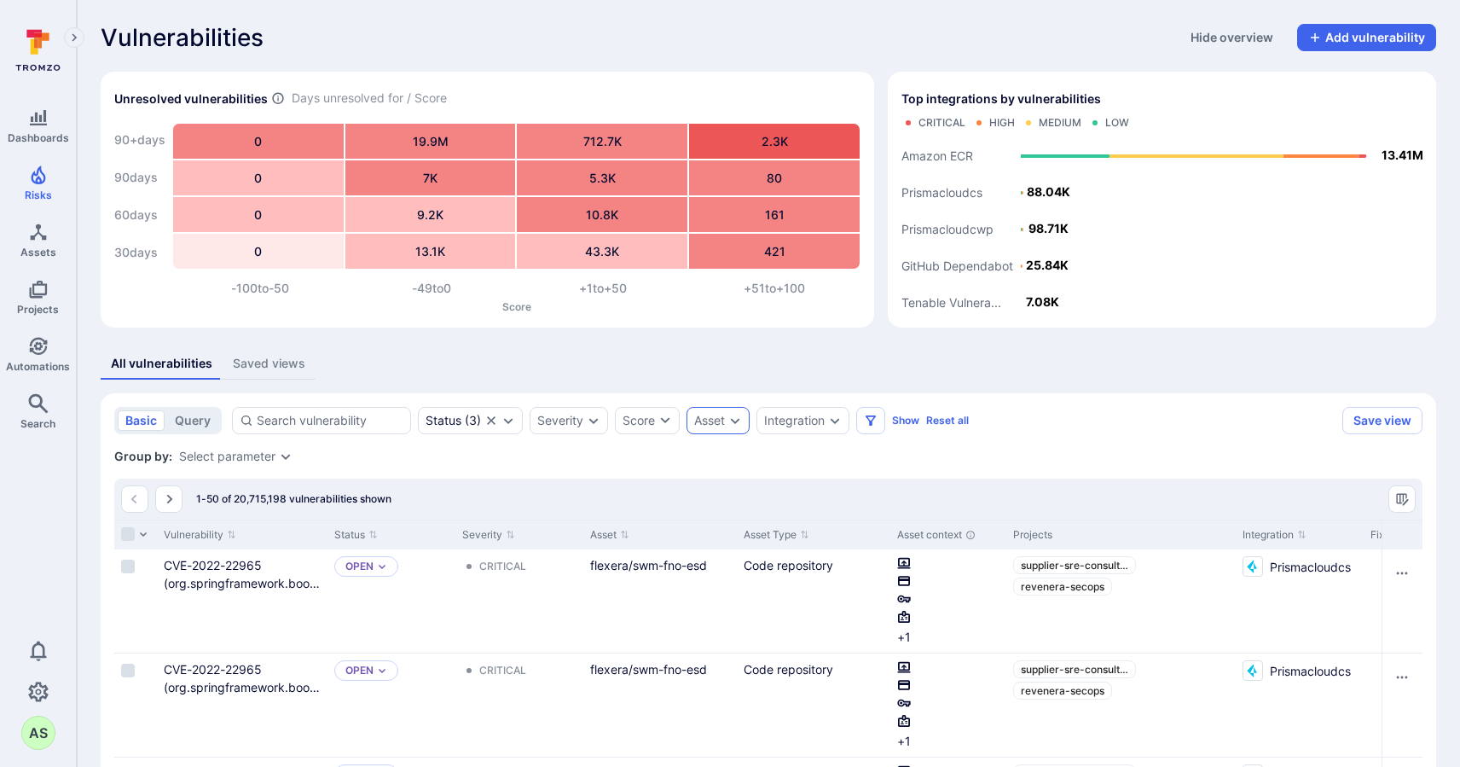
click at [739, 414] on icon "Expand dropdown" at bounding box center [735, 421] width 14 height 14
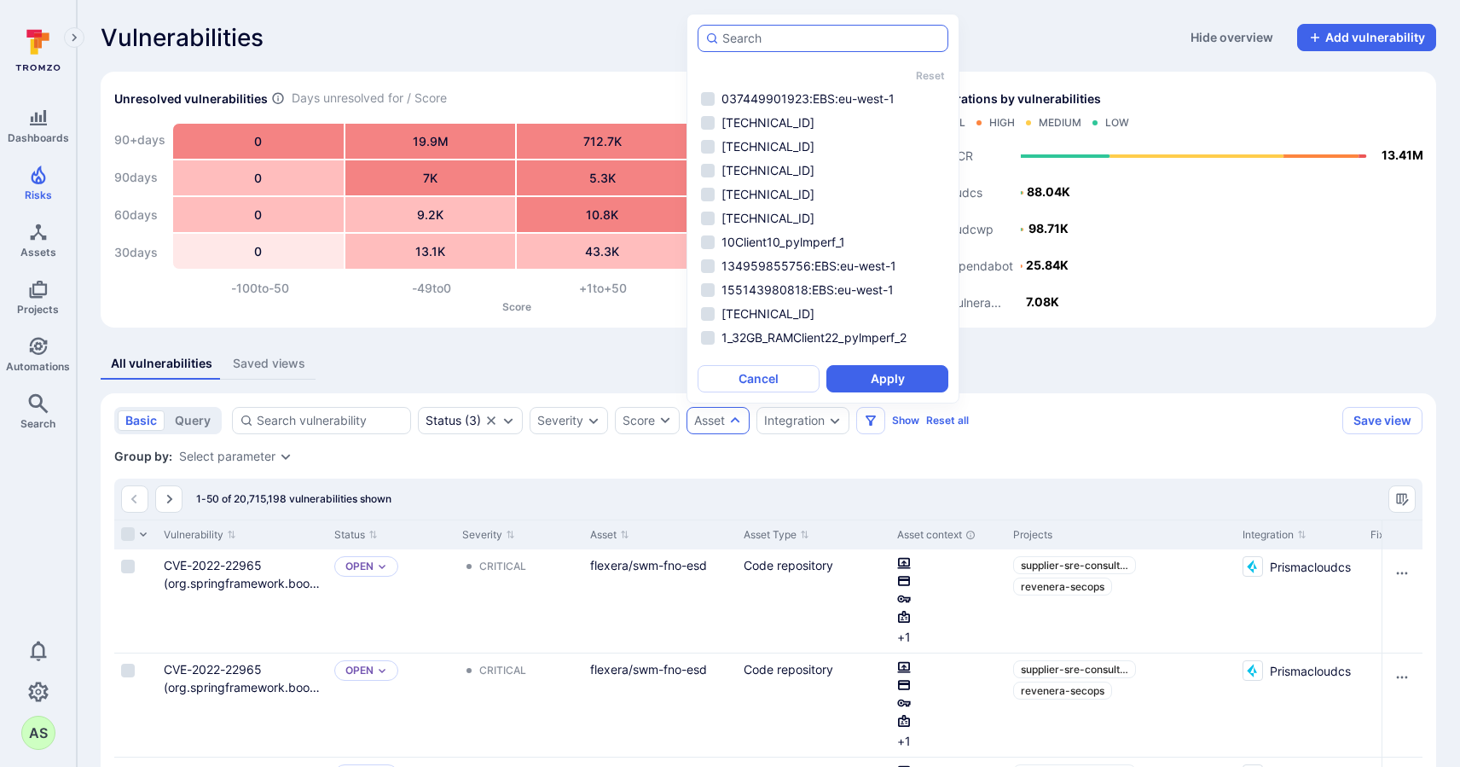
click at [851, 42] on input "autocomplete options" at bounding box center [831, 38] width 218 height 17
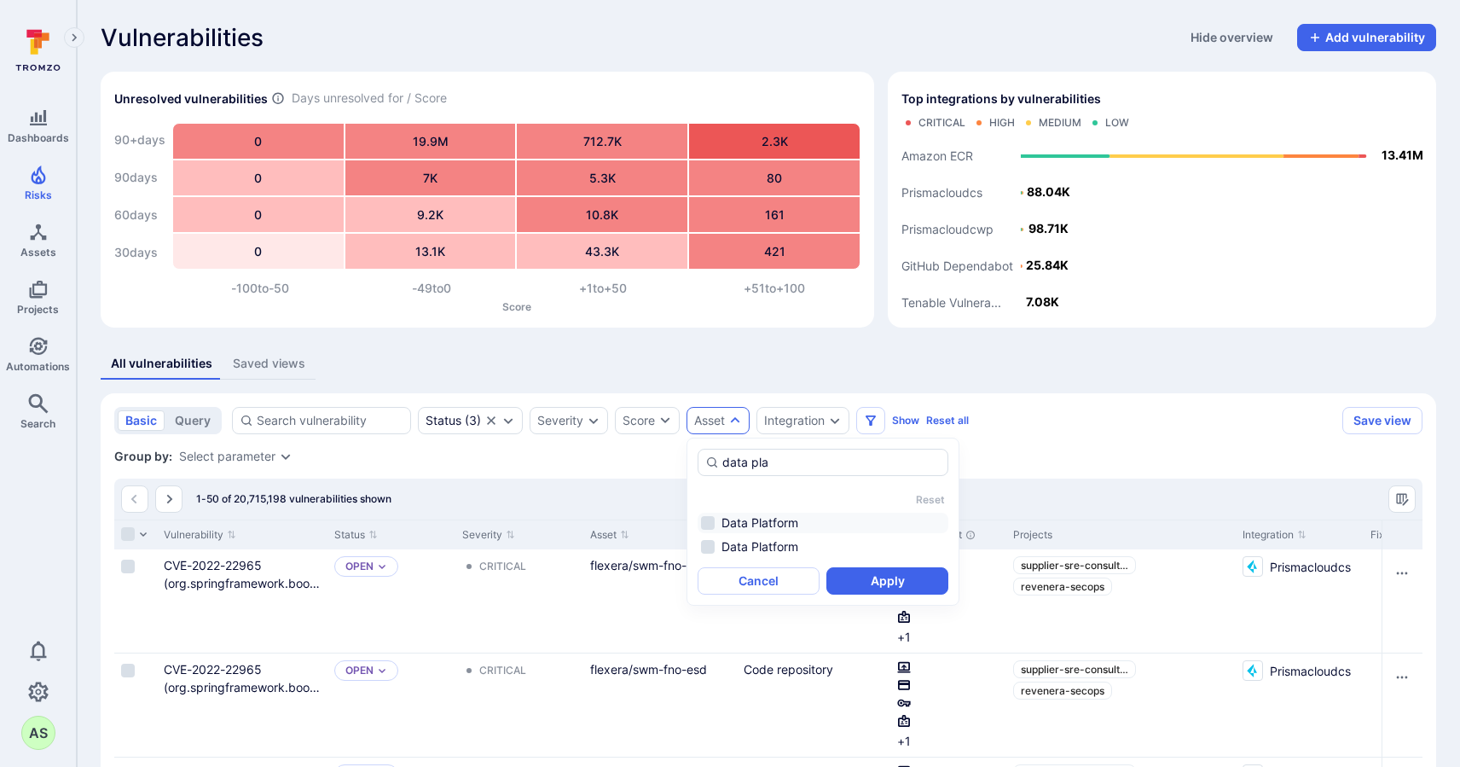
click at [804, 522] on li "Data Platform" at bounding box center [823, 523] width 251 height 20
type input "data pla"
click at [879, 586] on button "Apply" at bounding box center [888, 580] width 122 height 27
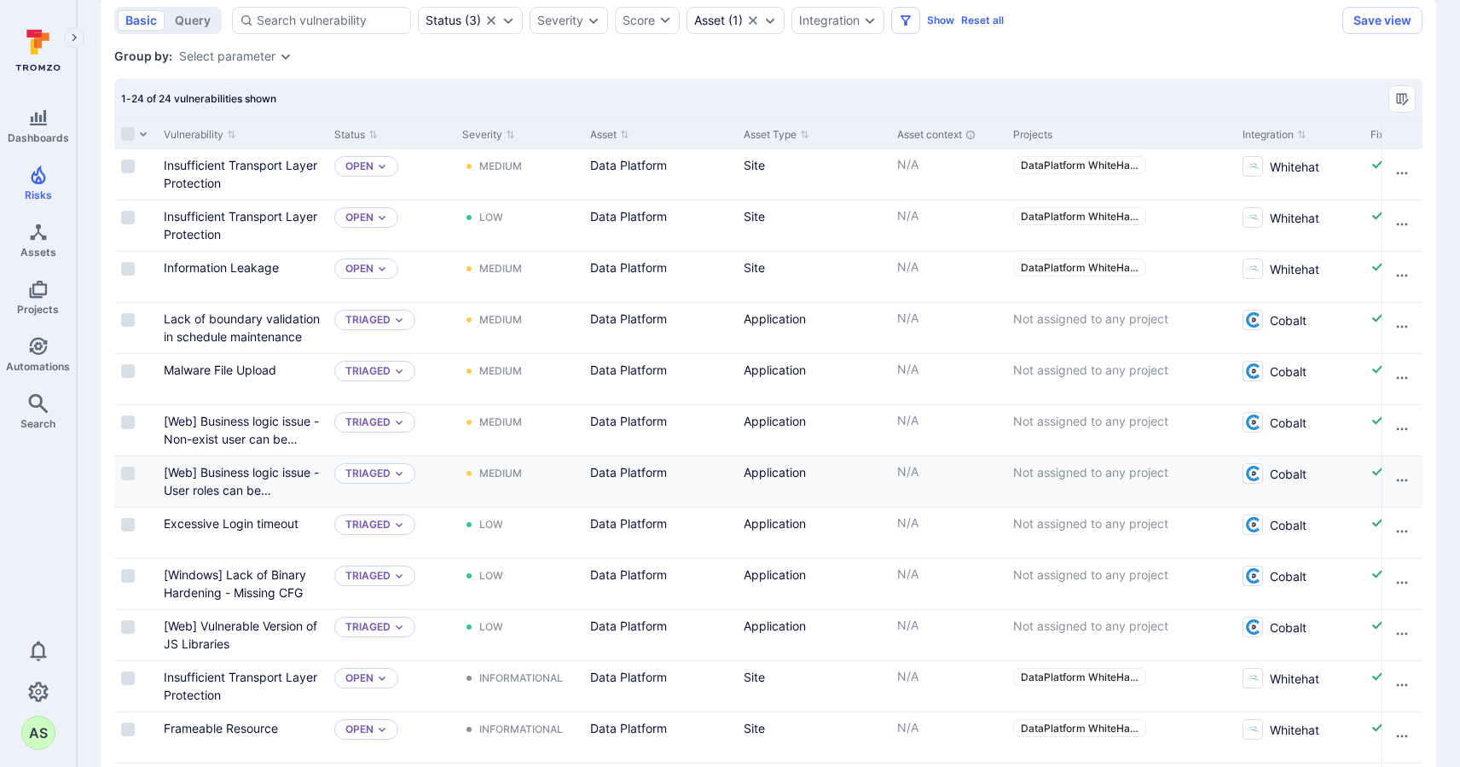
scroll to position [403, 0]
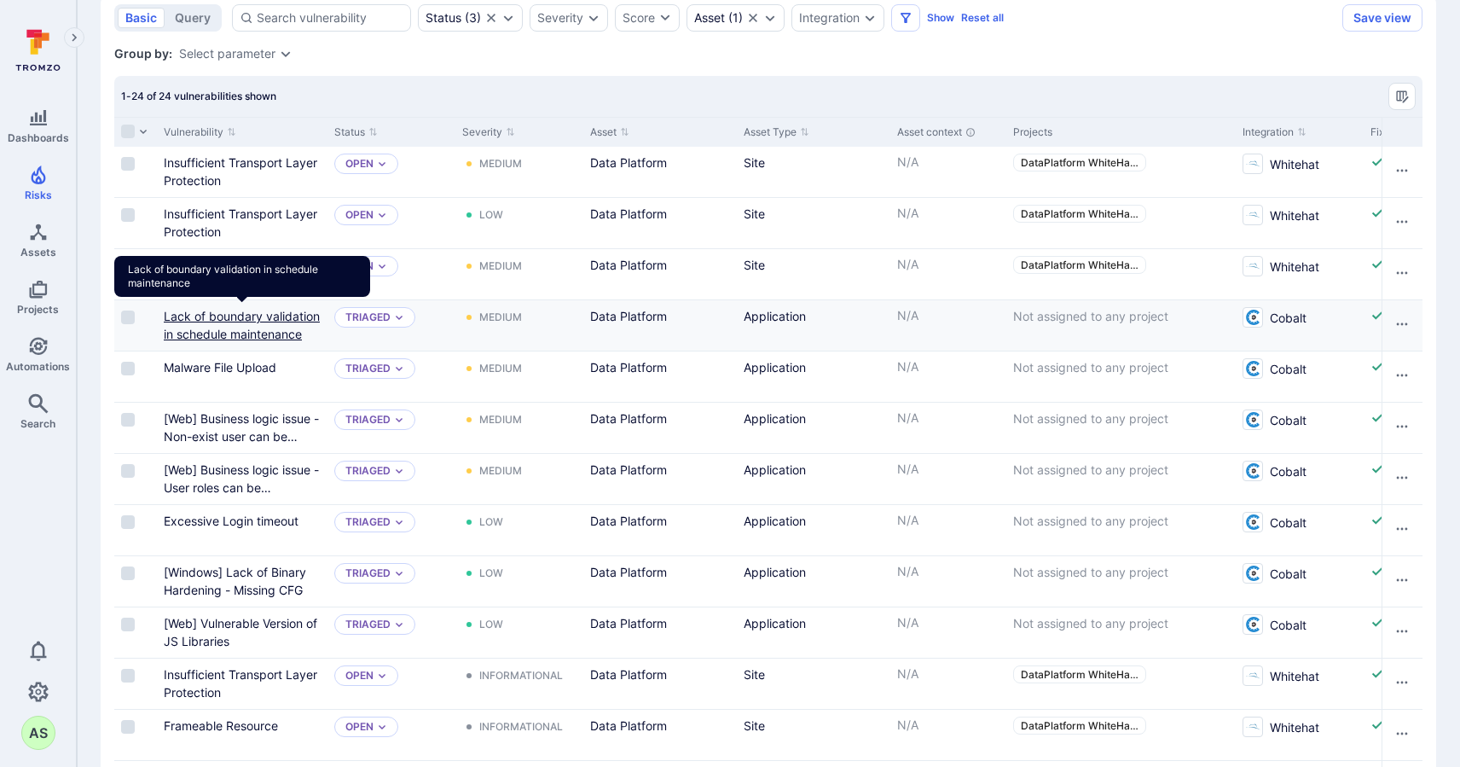
click at [264, 315] on link "Lack of boundary validation in schedule maintenance" at bounding box center [242, 325] width 156 height 32
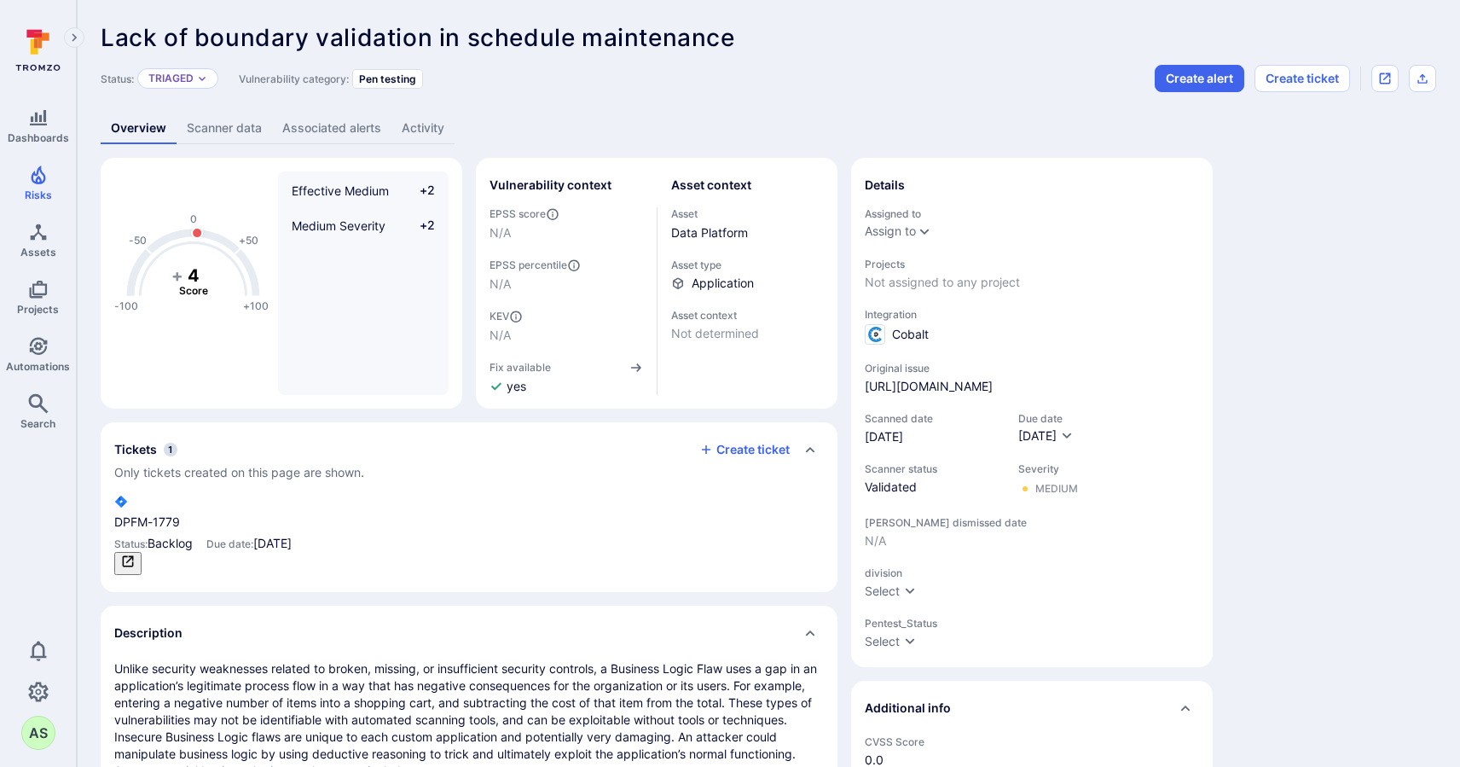
click at [135, 554] on icon "tickets card" at bounding box center [128, 561] width 14 height 14
